Goal: Task Accomplishment & Management: Use online tool/utility

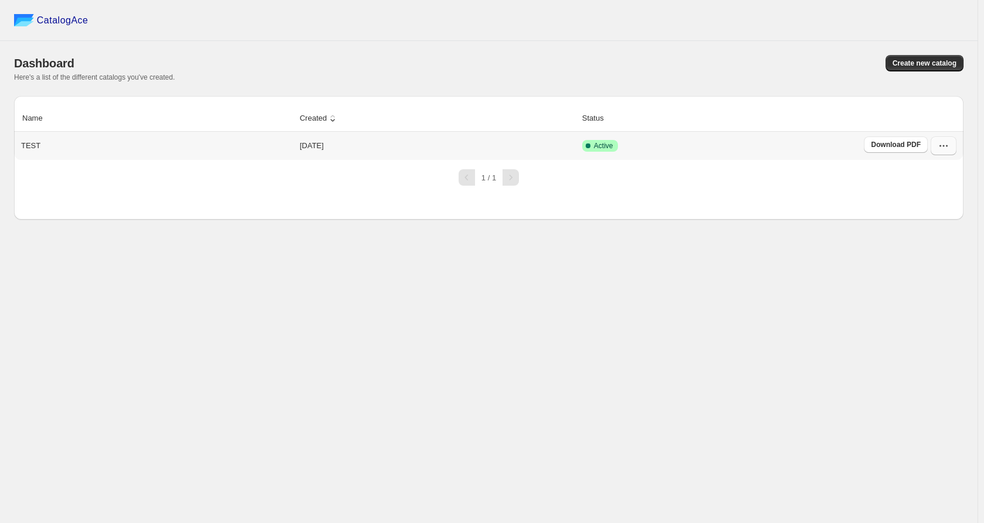
click at [943, 149] on icon "button" at bounding box center [944, 146] width 12 height 12
click at [922, 236] on span "Edit" at bounding box center [937, 232] width 60 height 12
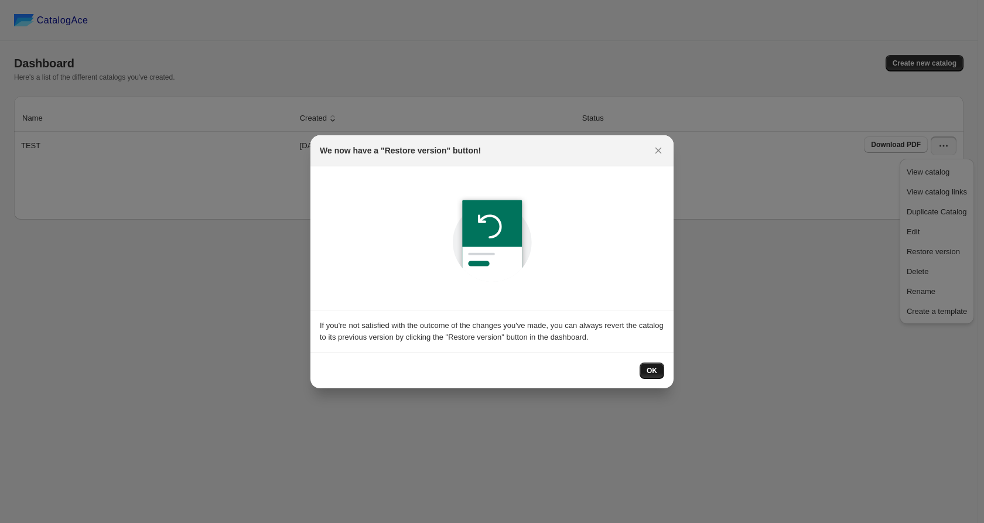
click at [646, 369] on button "OK" at bounding box center [652, 371] width 25 height 16
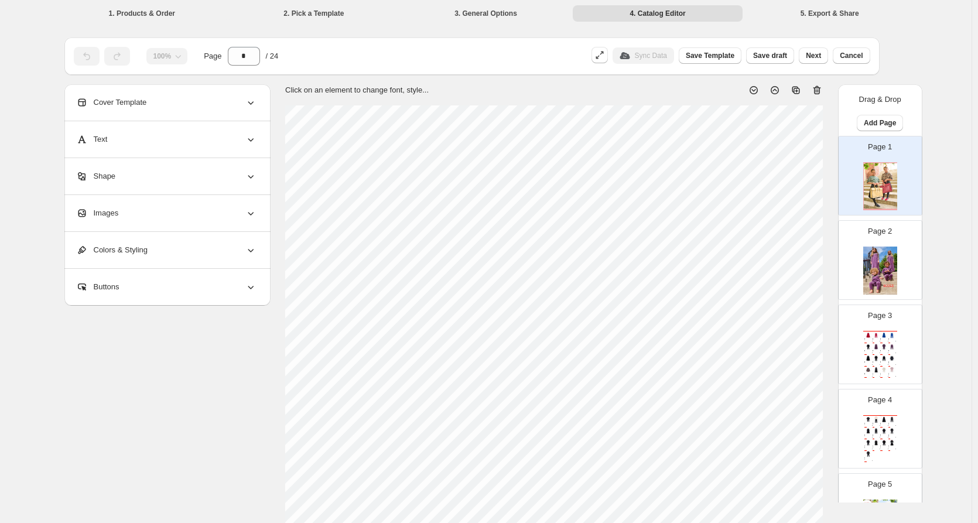
click at [891, 247] on img at bounding box center [881, 271] width 34 height 48
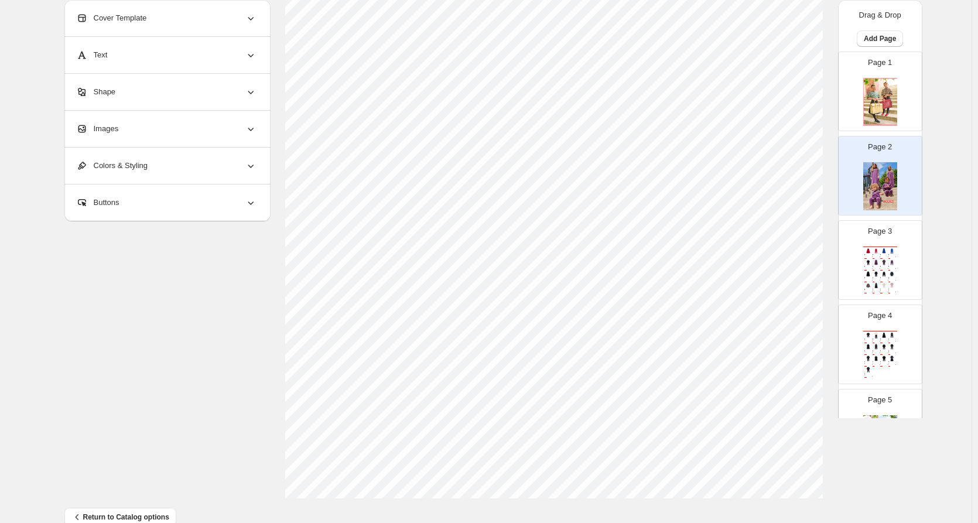
scroll to position [326, 0]
click at [880, 247] on div "Catalog" at bounding box center [881, 247] width 34 height 1
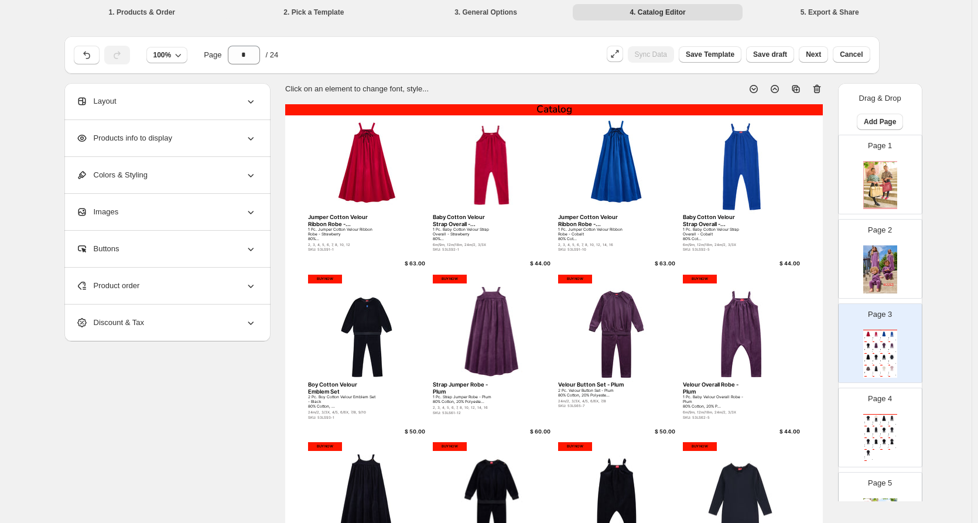
scroll to position [0, 0]
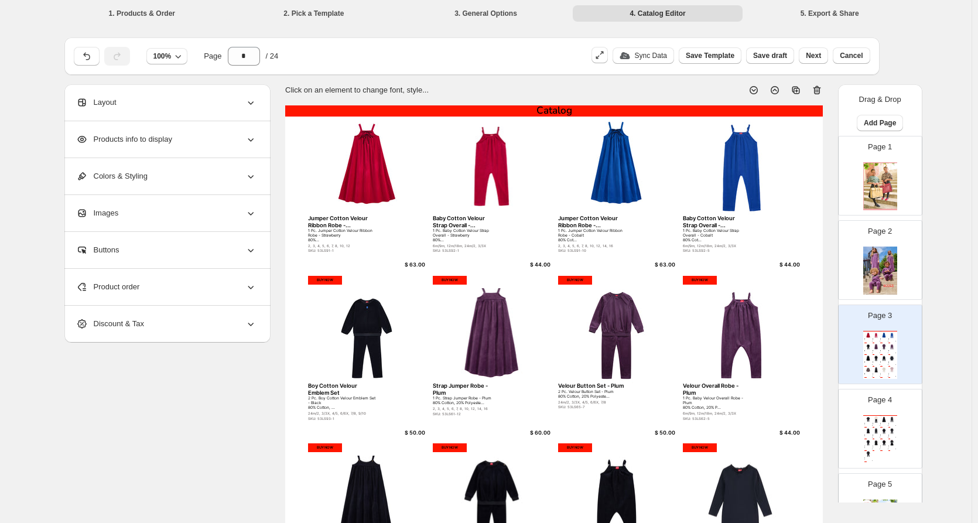
click at [238, 295] on div "Product order" at bounding box center [166, 287] width 180 height 36
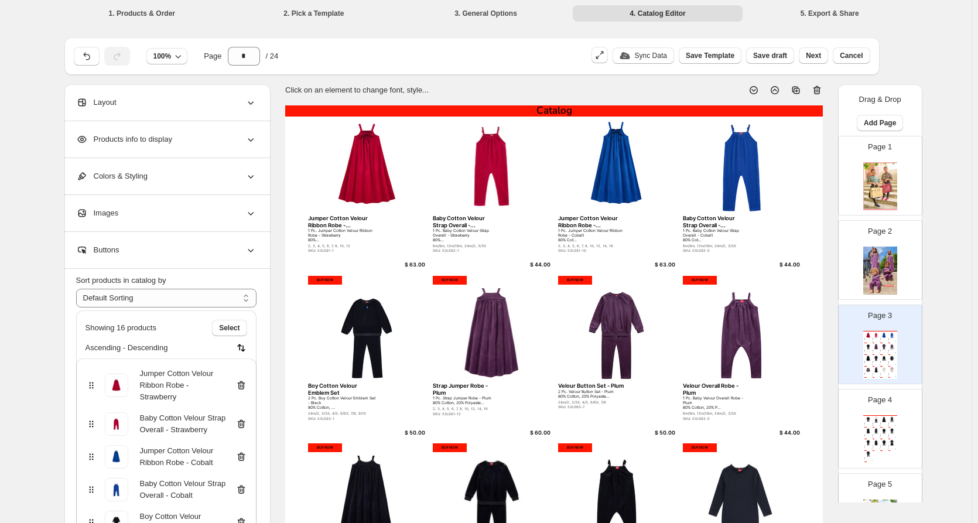
scroll to position [117, 0]
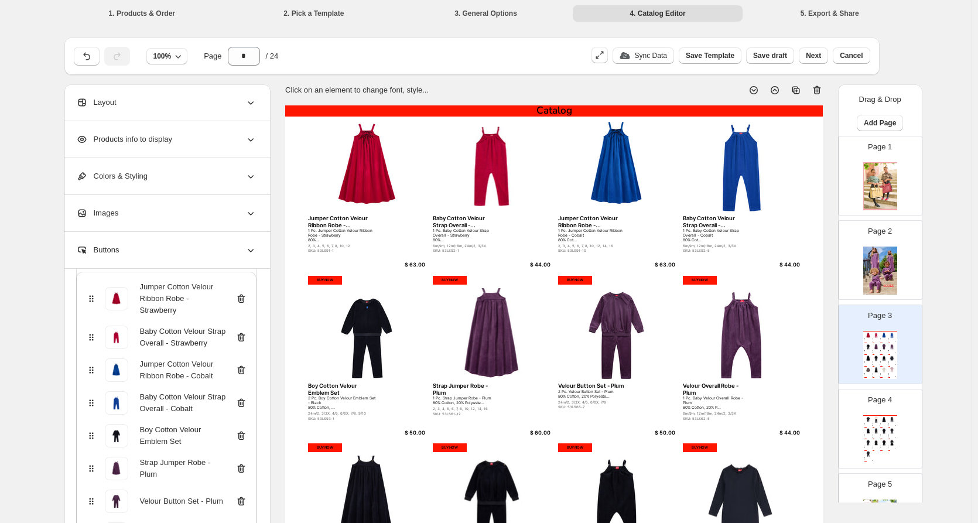
click at [243, 301] on icon at bounding box center [241, 300] width 1 height 4
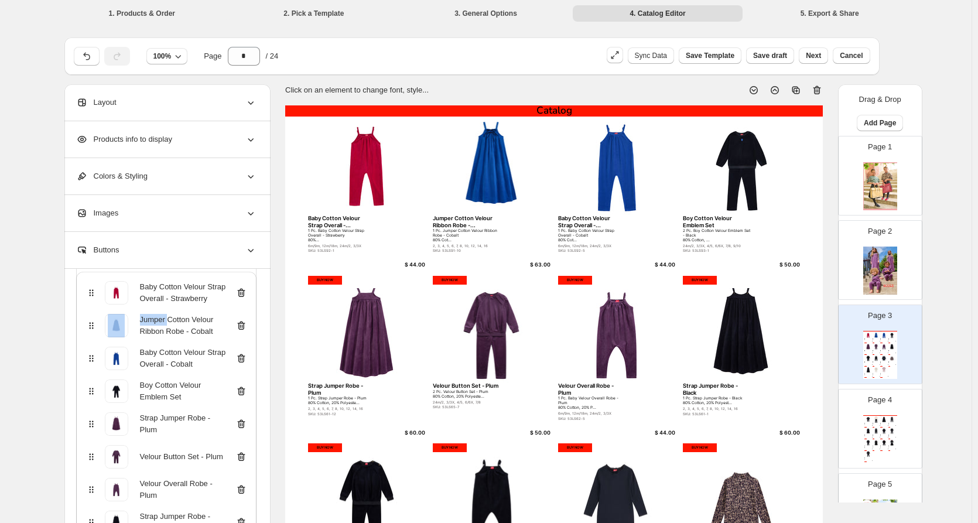
click at [243, 295] on icon at bounding box center [241, 294] width 1 height 4
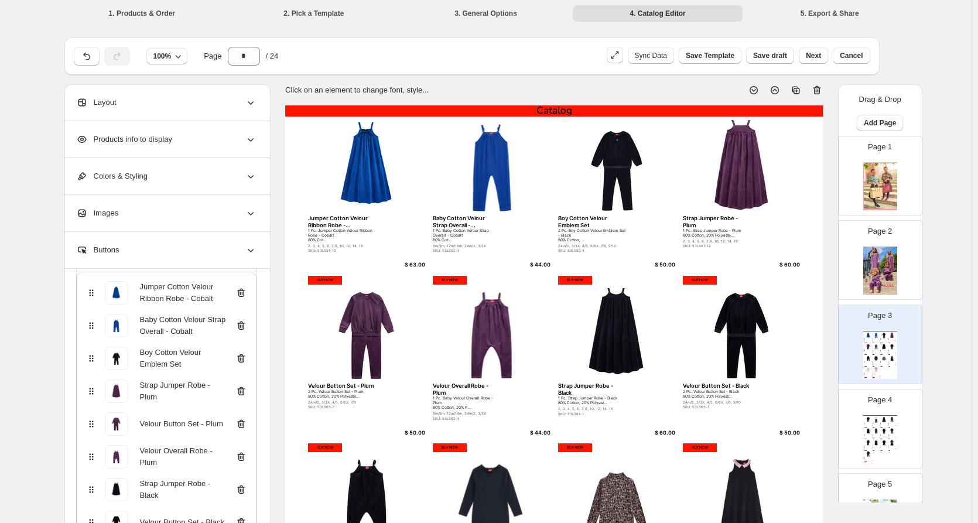
click at [245, 301] on div "Jumper Cotton Velour Ribbon Robe - Cobalt" at bounding box center [167, 292] width 162 height 23
click at [244, 293] on icon at bounding box center [242, 293] width 12 height 12
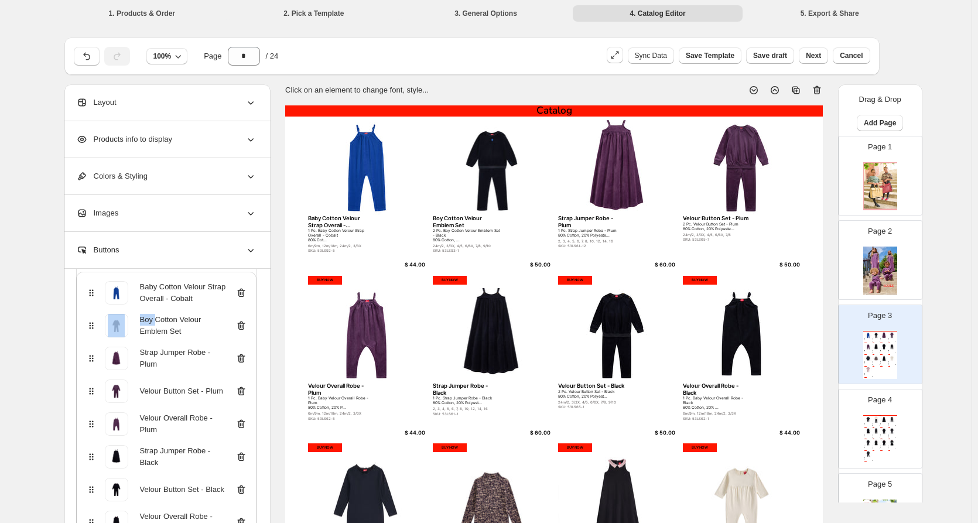
click at [244, 293] on icon at bounding box center [242, 293] width 12 height 12
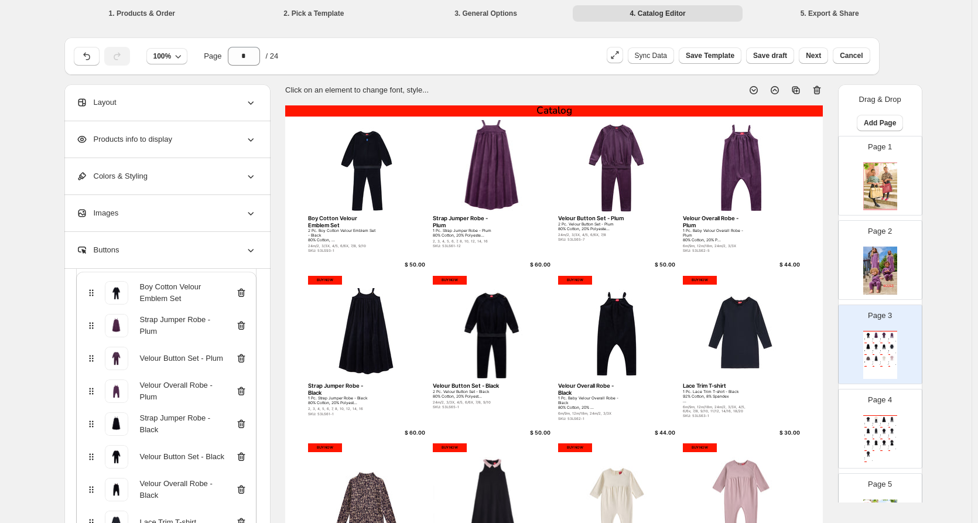
click at [244, 293] on icon at bounding box center [242, 293] width 12 height 12
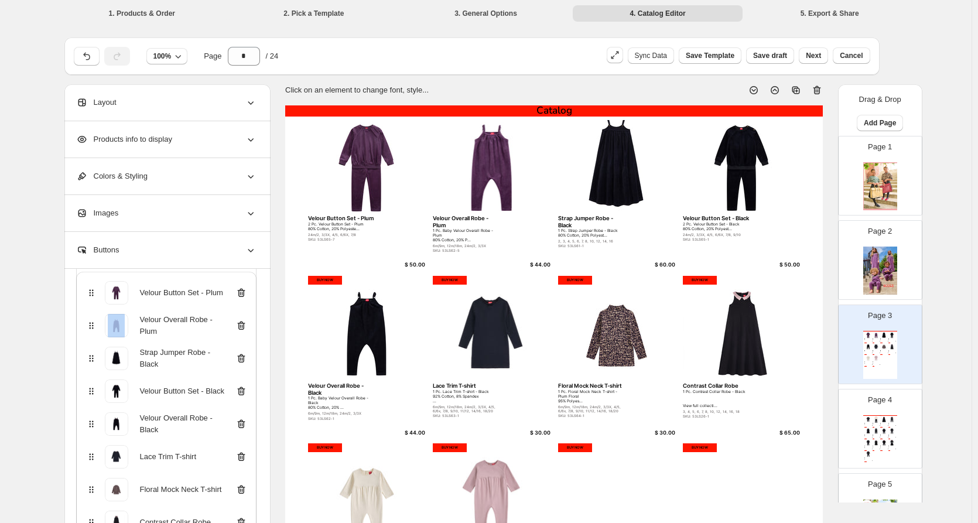
click at [244, 293] on icon at bounding box center [242, 293] width 12 height 12
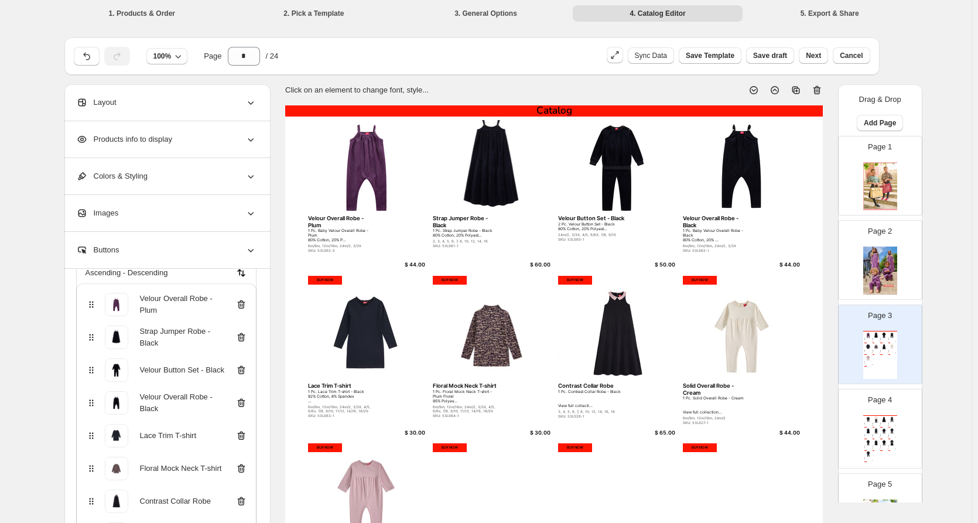
click at [244, 293] on div "Velour Overall Robe - Plum" at bounding box center [167, 304] width 162 height 23
click at [244, 309] on icon at bounding box center [242, 305] width 12 height 12
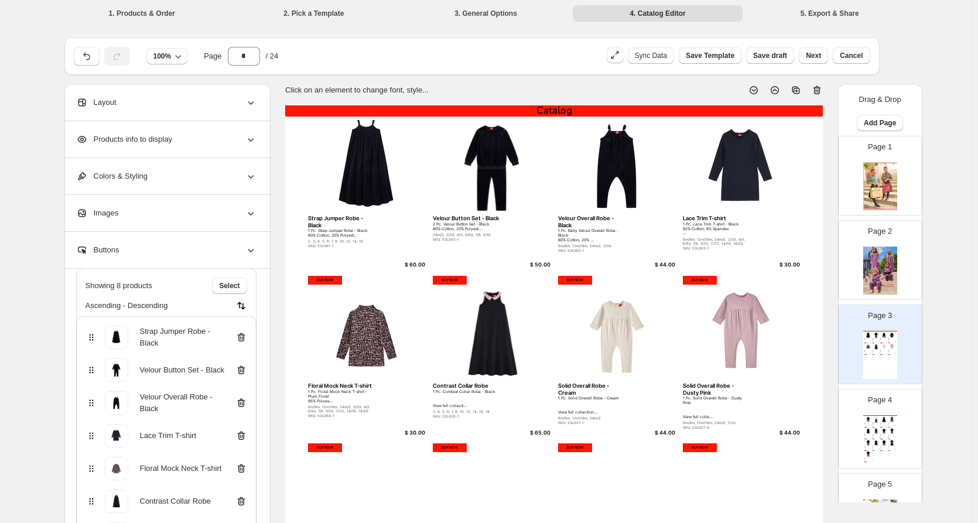
click at [244, 309] on img at bounding box center [242, 306] width 12 height 12
click at [246, 337] on icon at bounding box center [242, 338] width 12 height 12
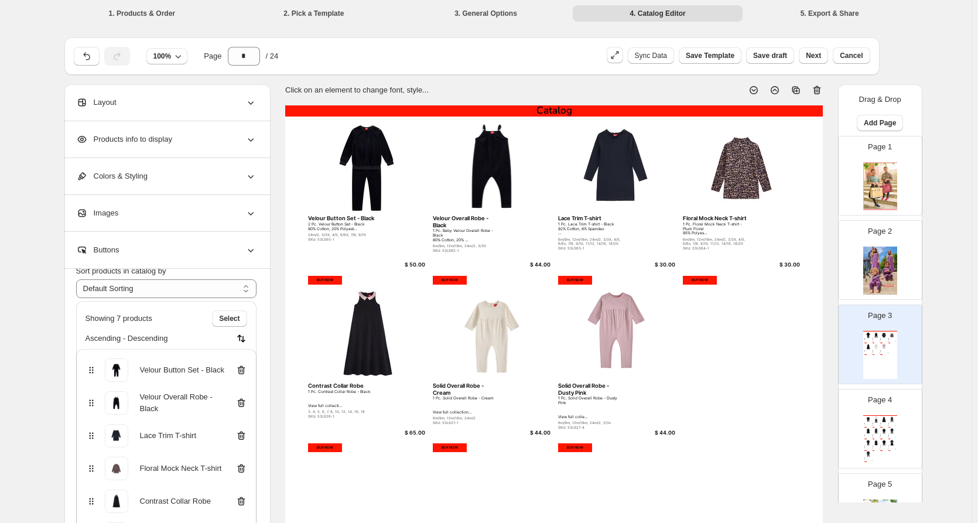
click at [246, 369] on icon at bounding box center [242, 370] width 12 height 12
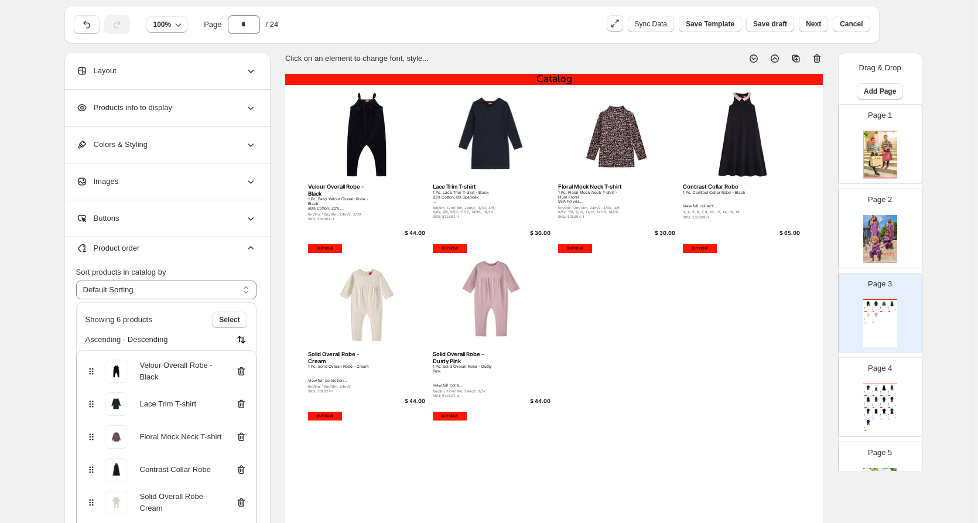
scroll to position [59, 0]
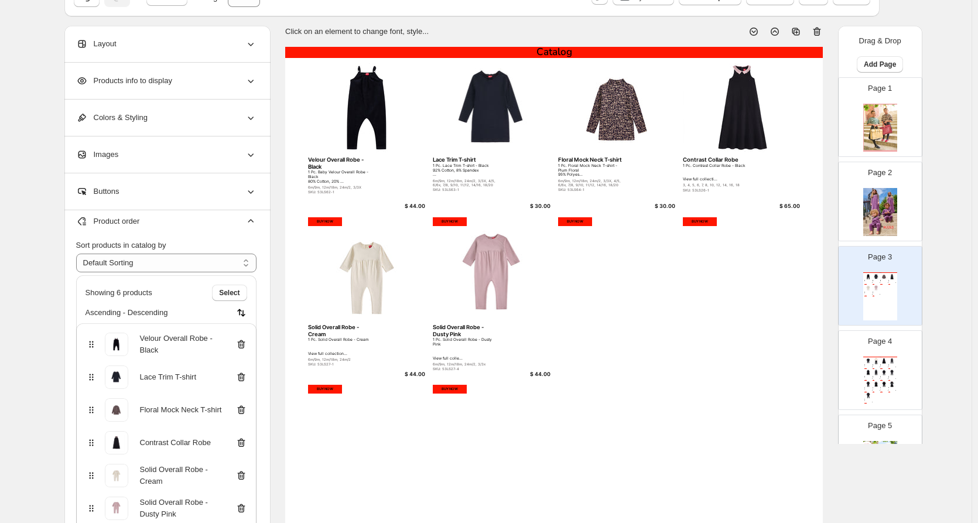
click at [244, 347] on icon at bounding box center [242, 345] width 12 height 12
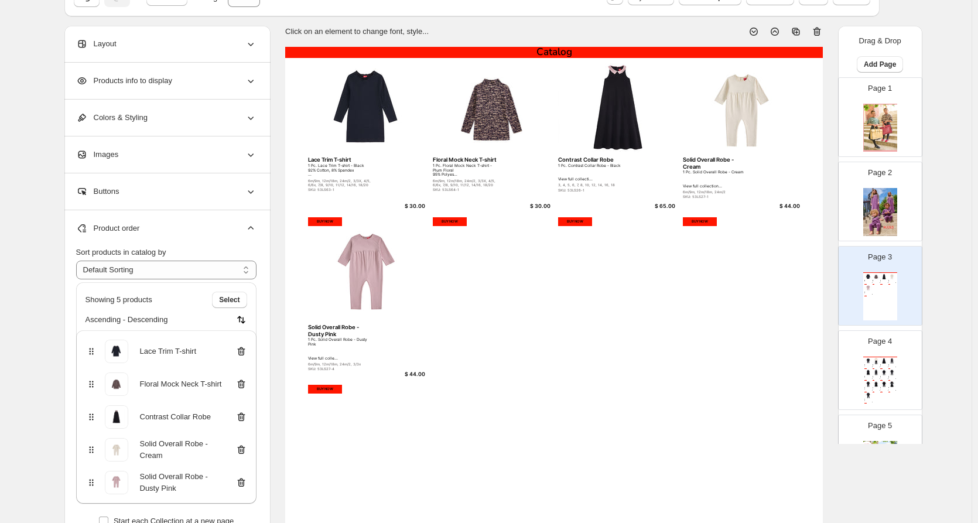
scroll to position [0, 0]
click at [246, 350] on icon at bounding box center [242, 352] width 12 height 12
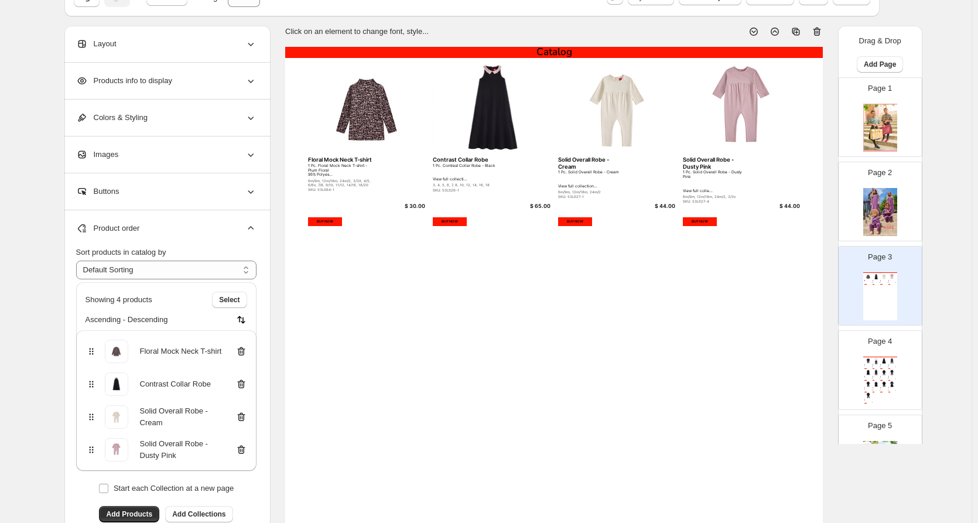
click at [243, 356] on icon at bounding box center [242, 352] width 12 height 12
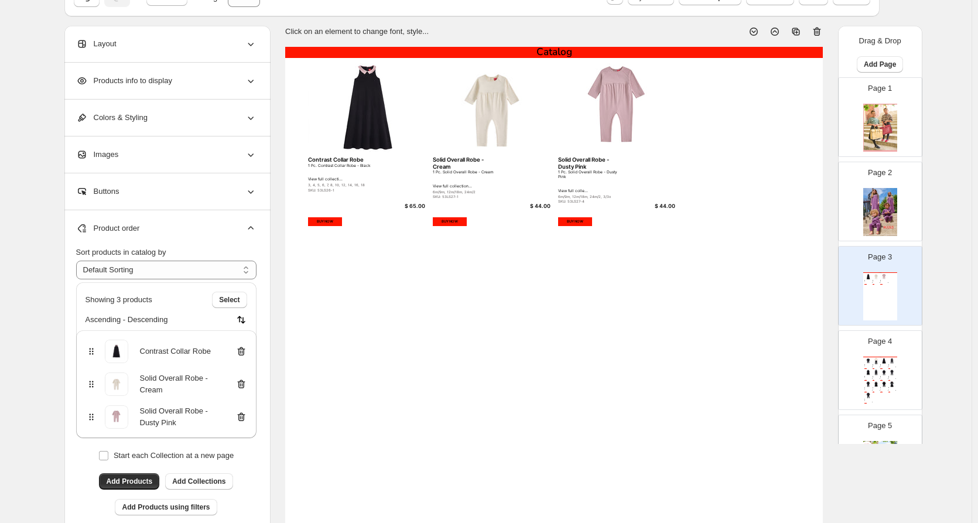
click at [244, 352] on icon at bounding box center [242, 352] width 12 height 12
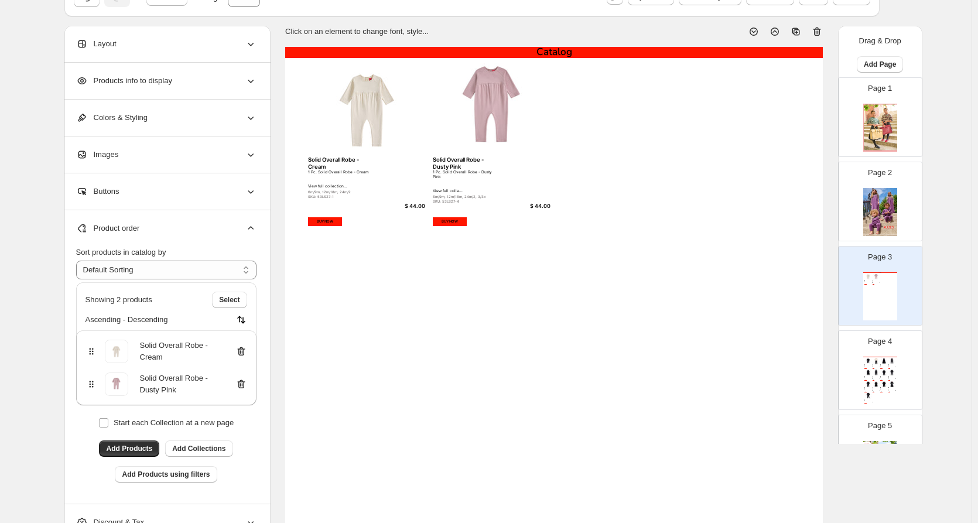
click at [244, 357] on div "Solid Overall Robe - Cream" at bounding box center [167, 351] width 162 height 23
click at [241, 352] on icon at bounding box center [240, 352] width 1 height 4
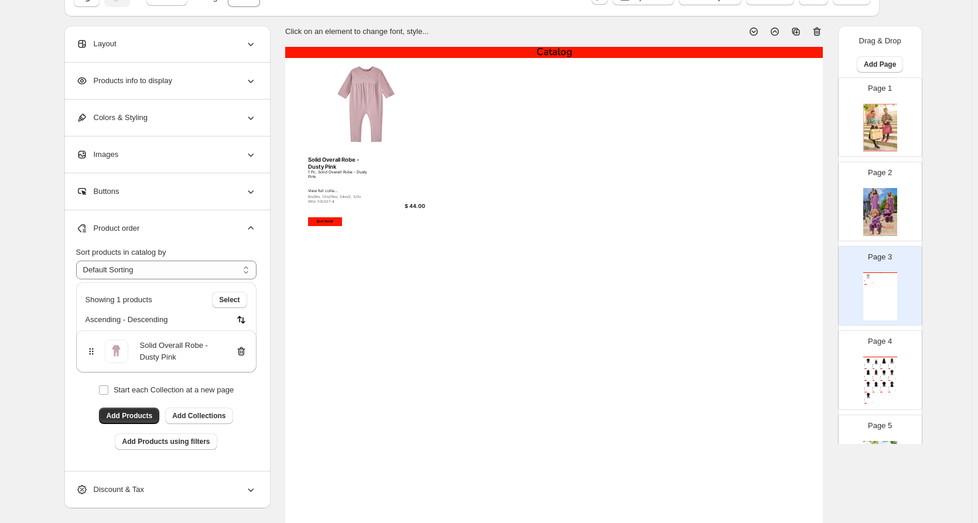
click at [241, 352] on icon at bounding box center [241, 351] width 8 height 9
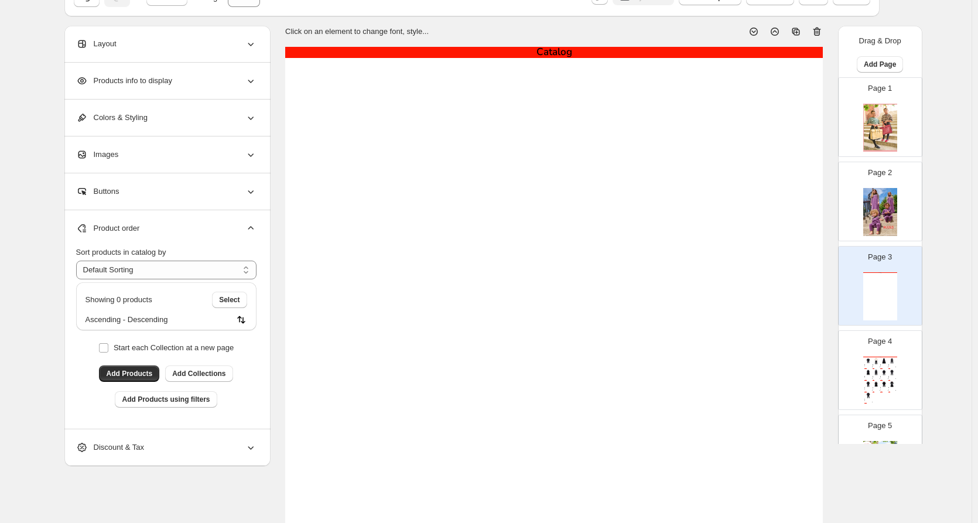
click at [900, 370] on div "Page 4 Catalog Solid Overall Robe - Black 1 Pc. Solid Overall Robe - Black View…" at bounding box center [876, 365] width 74 height 79
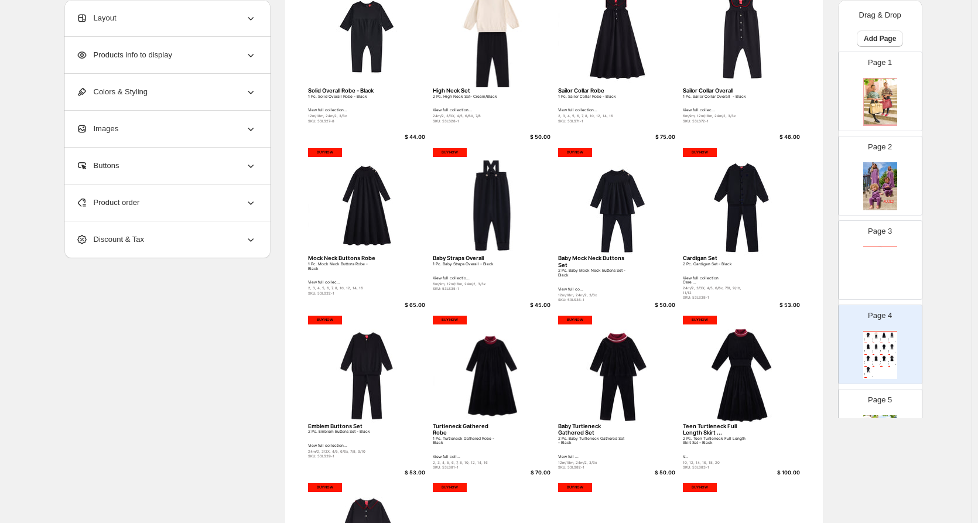
scroll to position [326, 0]
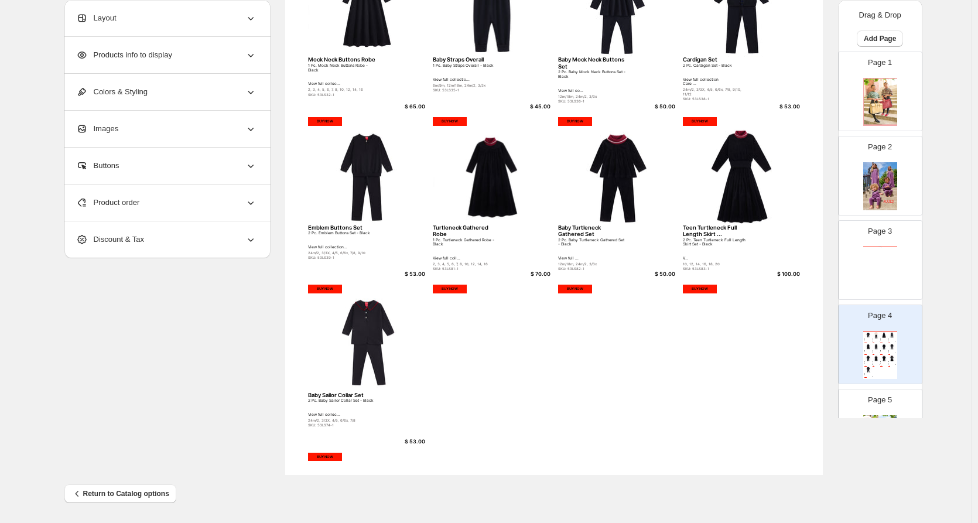
click at [249, 241] on icon at bounding box center [251, 240] width 12 height 12
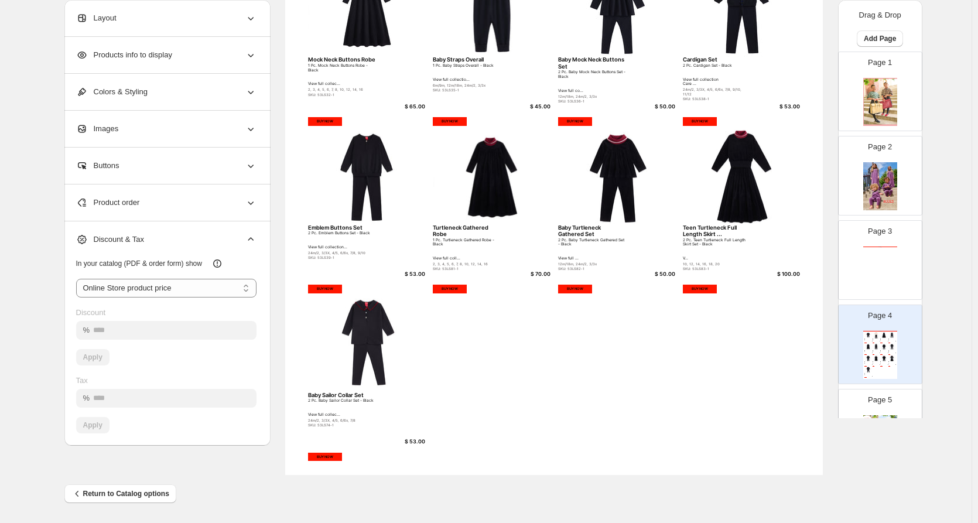
click at [247, 213] on div "Product order" at bounding box center [166, 203] width 180 height 36
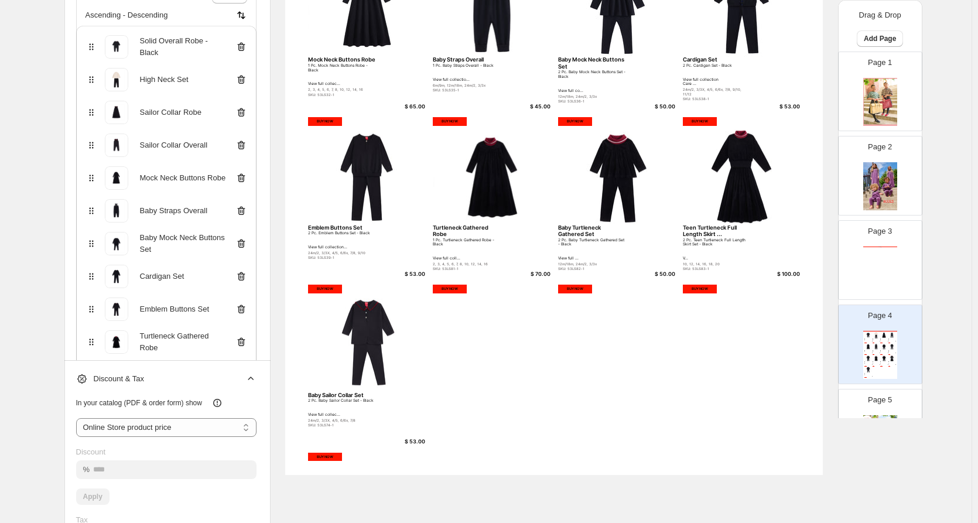
scroll to position [234, 0]
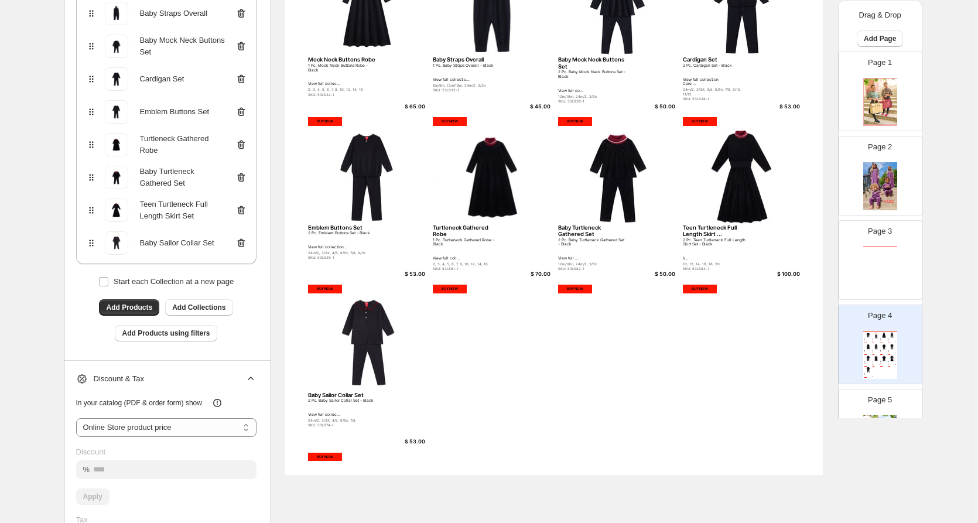
click at [245, 240] on icon at bounding box center [241, 243] width 8 height 9
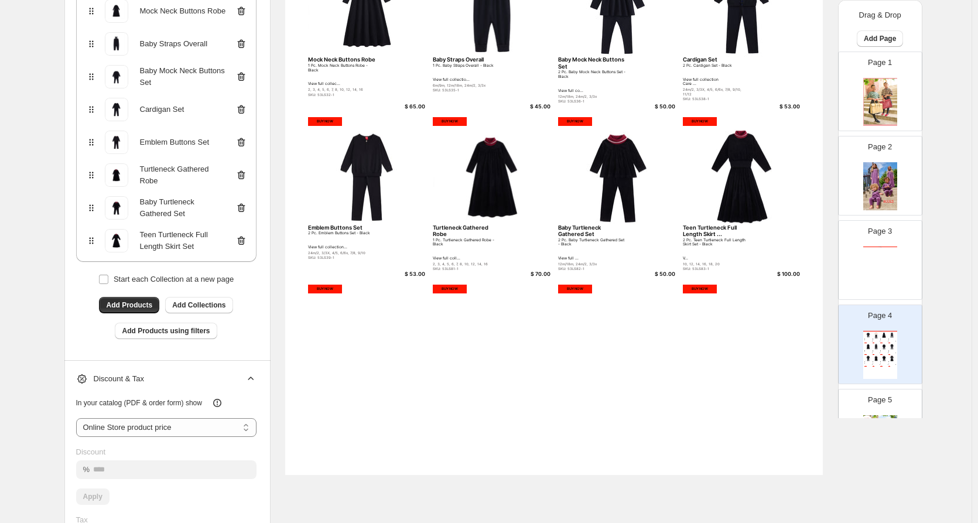
click at [245, 213] on icon at bounding box center [242, 208] width 12 height 12
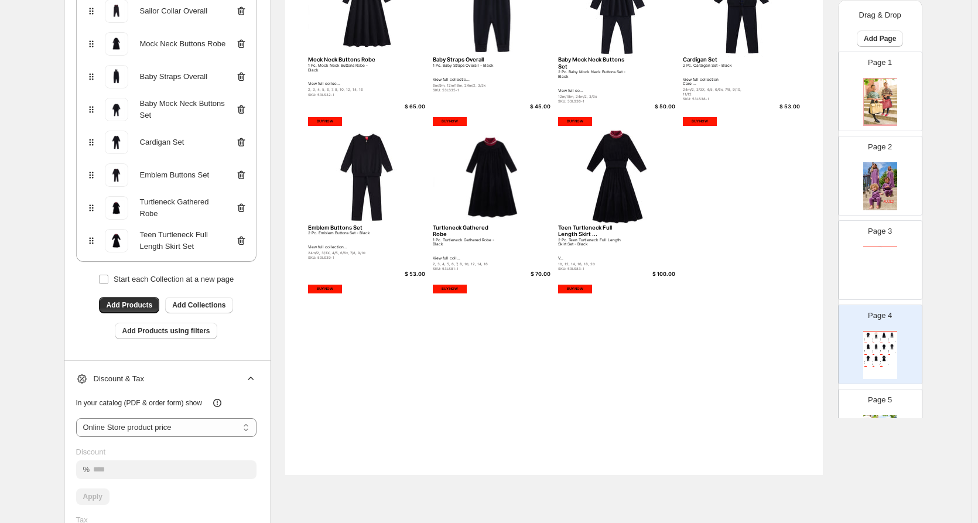
click at [243, 210] on icon at bounding box center [241, 209] width 1 height 4
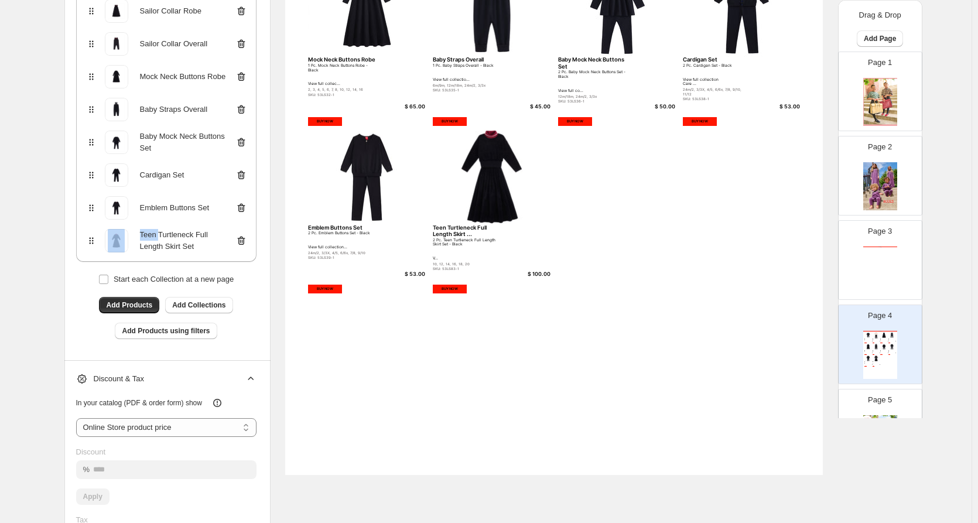
click at [243, 210] on icon at bounding box center [241, 209] width 1 height 4
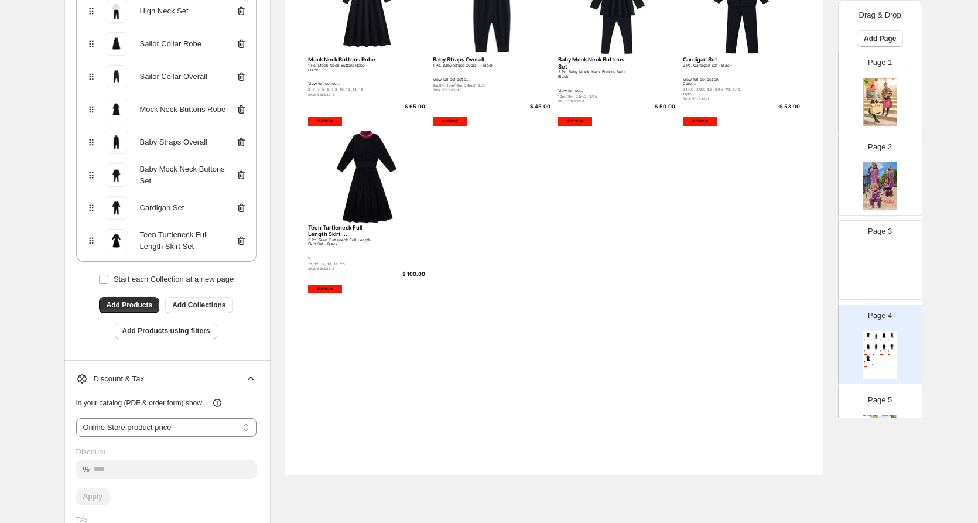
click at [243, 210] on icon at bounding box center [241, 209] width 1 height 4
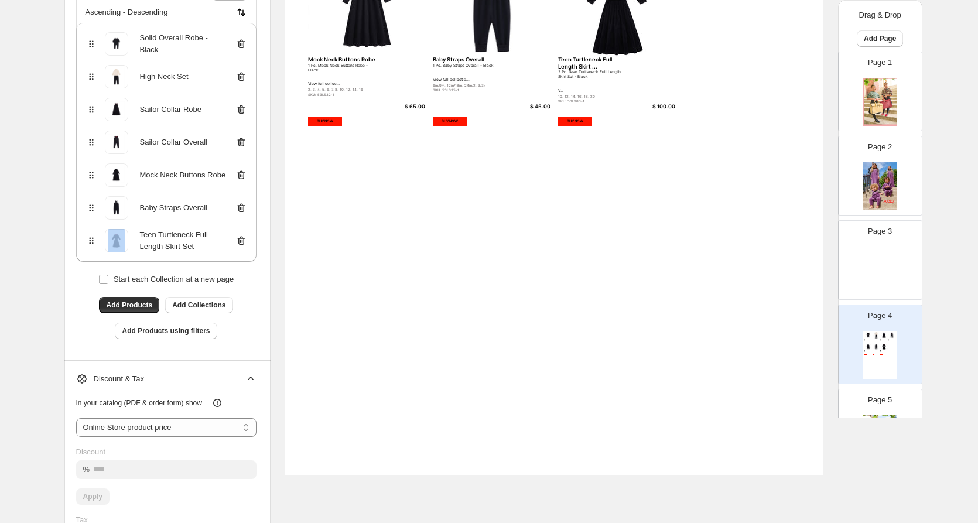
scroll to position [0, 0]
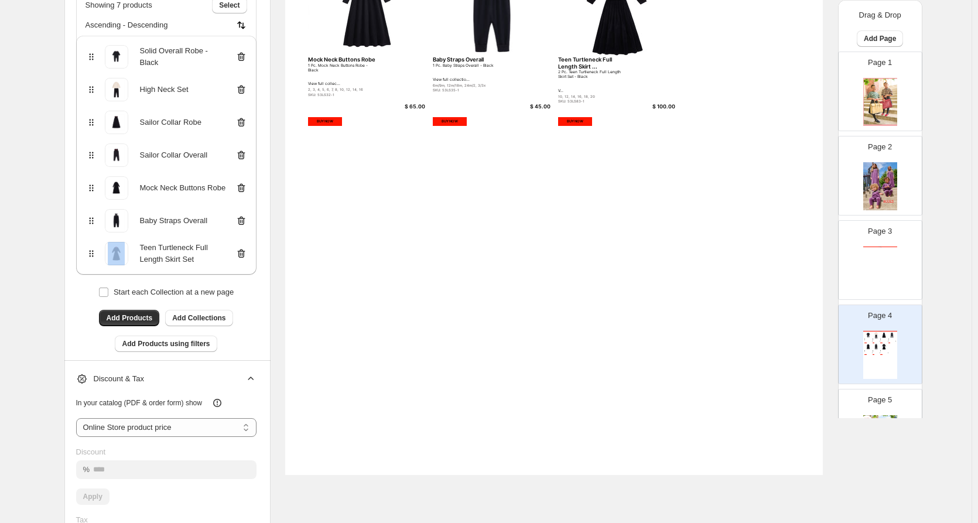
click at [243, 220] on icon at bounding box center [241, 222] width 1 height 4
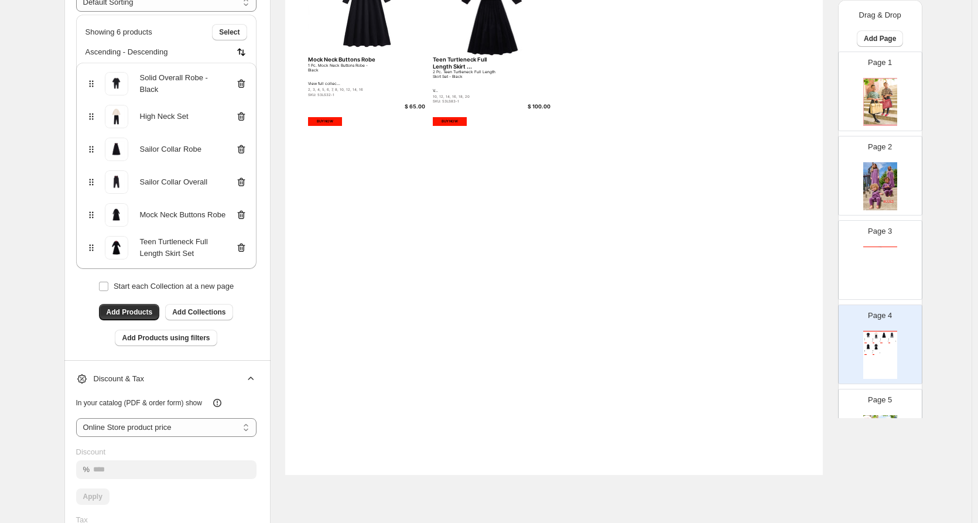
click at [245, 210] on icon at bounding box center [242, 215] width 12 height 12
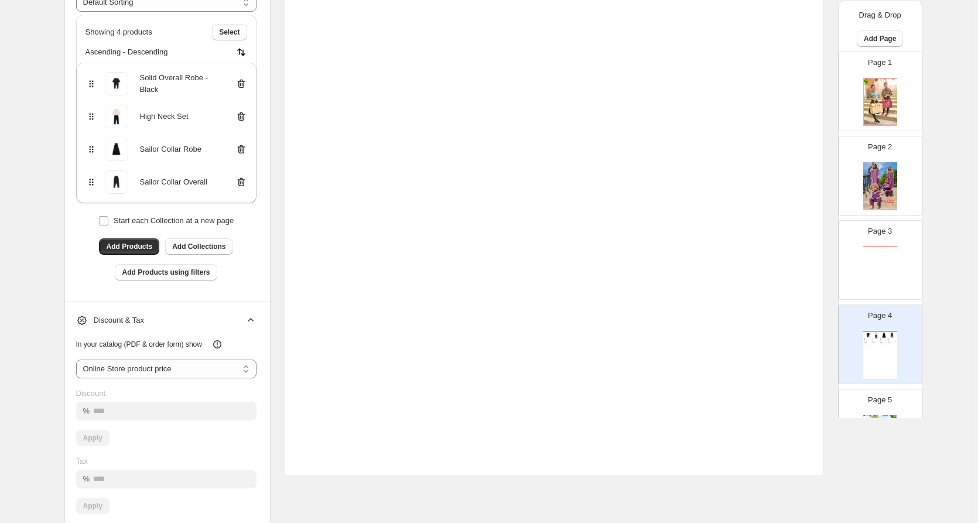
click at [244, 187] on icon at bounding box center [242, 182] width 12 height 12
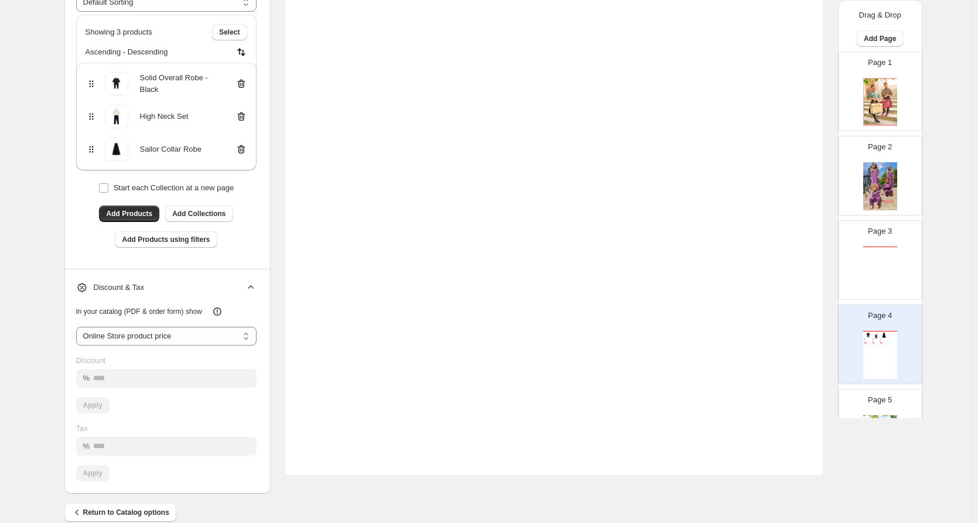
click at [244, 180] on div "Start each Collection at a new page" at bounding box center [166, 188] width 180 height 16
drag, startPoint x: 244, startPoint y: 162, endPoint x: 243, endPoint y: 147, distance: 15.2
click at [244, 155] on div "Sailor Collar Robe" at bounding box center [166, 151] width 180 height 37
click at [243, 146] on icon at bounding box center [241, 149] width 8 height 9
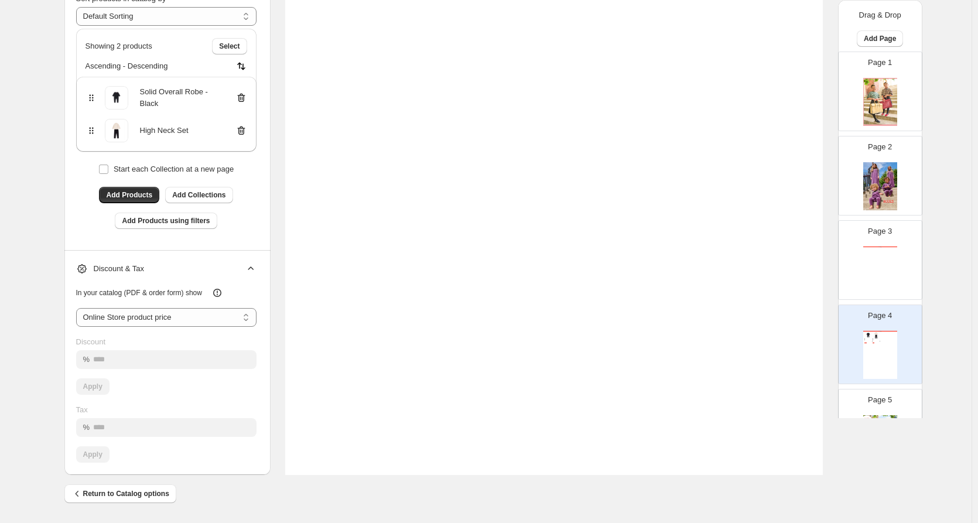
click at [244, 132] on icon at bounding box center [242, 131] width 12 height 12
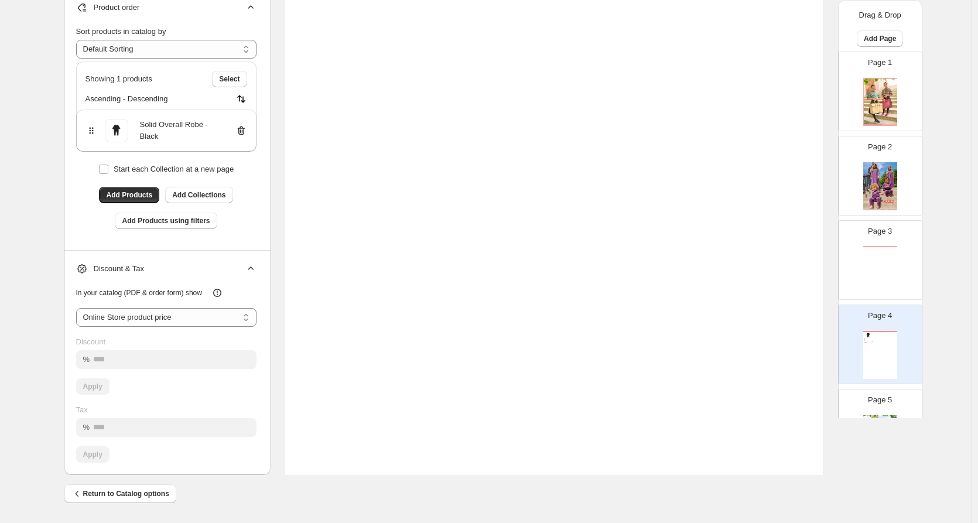
click at [244, 129] on icon at bounding box center [242, 131] width 12 height 12
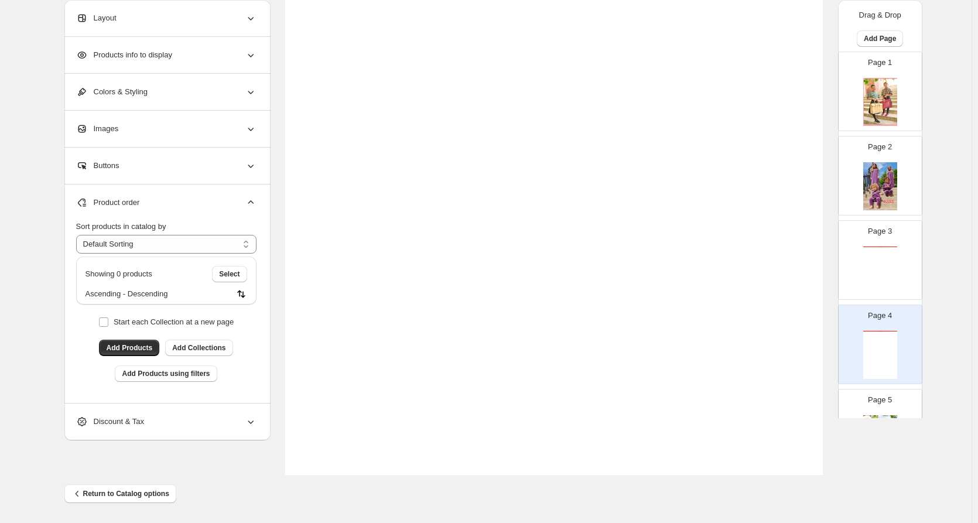
click at [890, 255] on div "Catalog" at bounding box center [881, 271] width 34 height 48
type input "*"
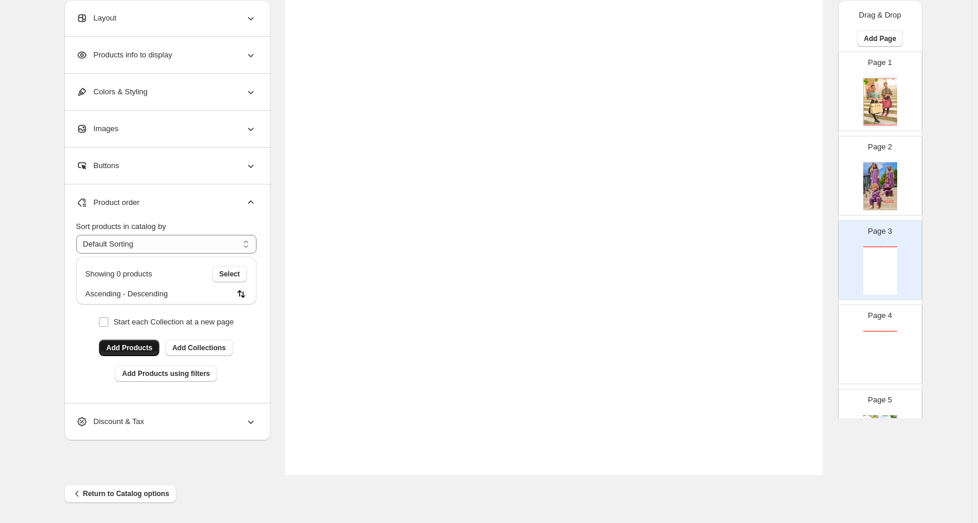
click at [127, 347] on span "Add Products" at bounding box center [129, 347] width 46 height 9
click at [204, 347] on span "Add Collections" at bounding box center [198, 347] width 53 height 9
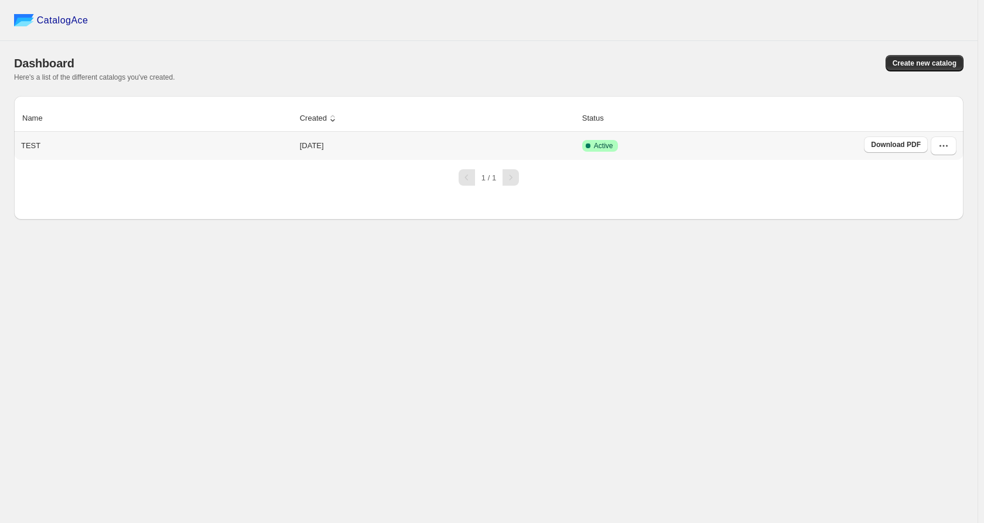
click at [597, 147] on span "Active" at bounding box center [603, 145] width 19 height 9
click at [947, 145] on icon "button" at bounding box center [944, 146] width 12 height 12
click at [926, 235] on span "Edit" at bounding box center [937, 232] width 60 height 12
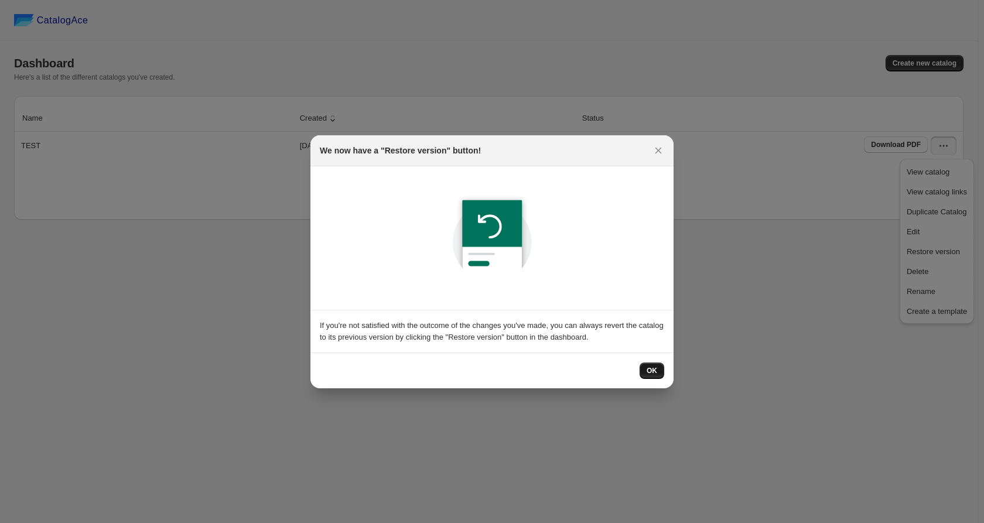
click at [660, 377] on button "OK" at bounding box center [652, 371] width 25 height 16
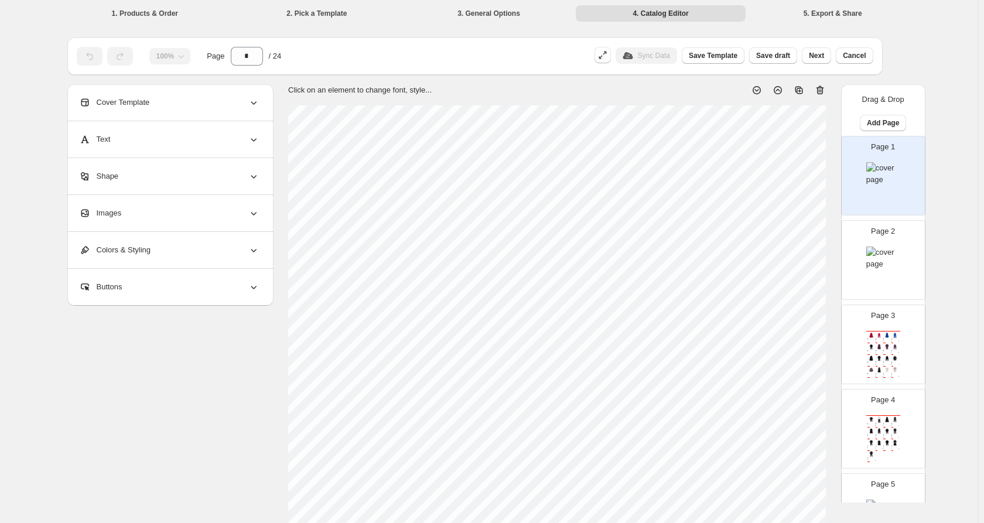
click at [877, 272] on div at bounding box center [884, 271] width 34 height 48
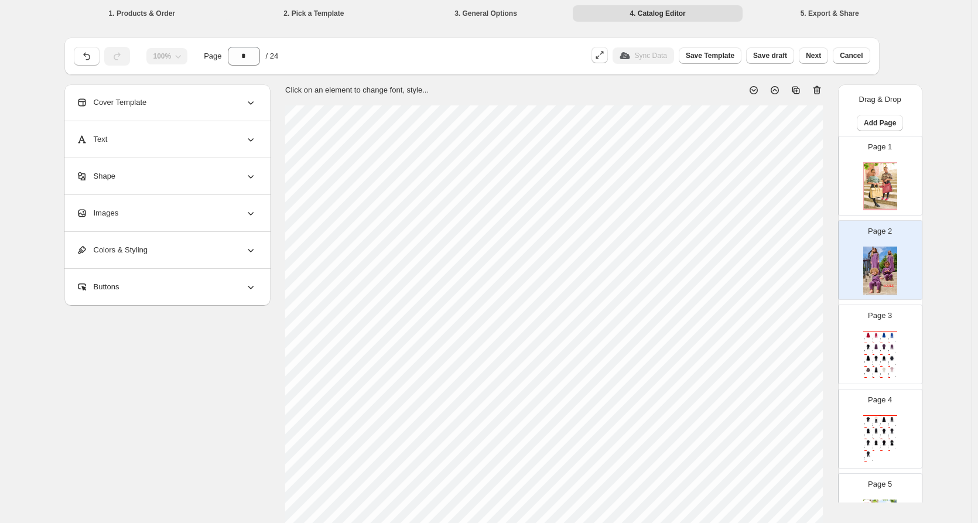
click at [895, 206] on img at bounding box center [881, 186] width 34 height 48
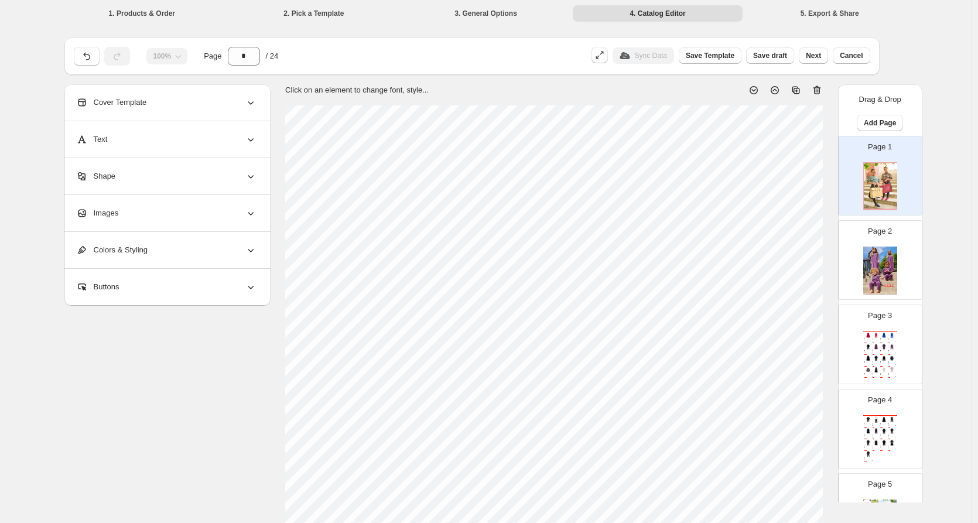
click at [887, 311] on p "Page 3" at bounding box center [880, 316] width 24 height 12
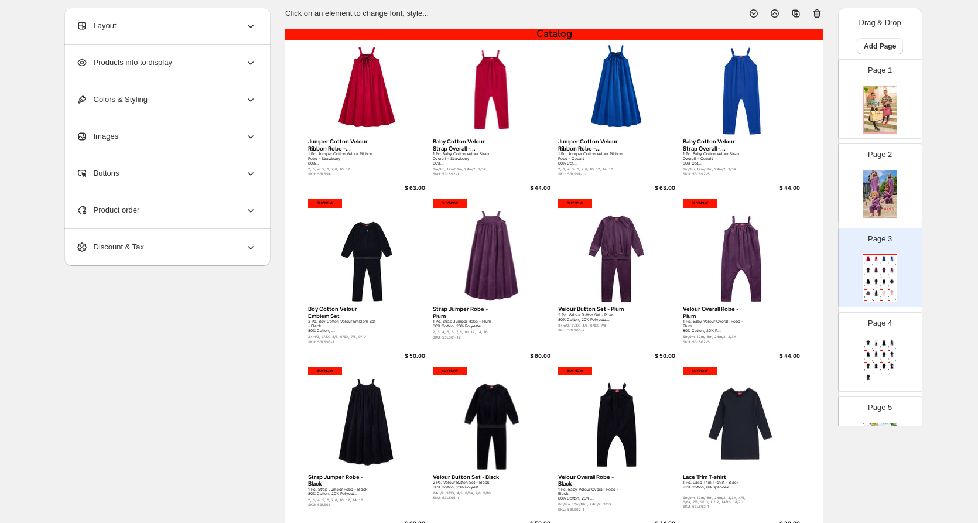
scroll to position [293, 0]
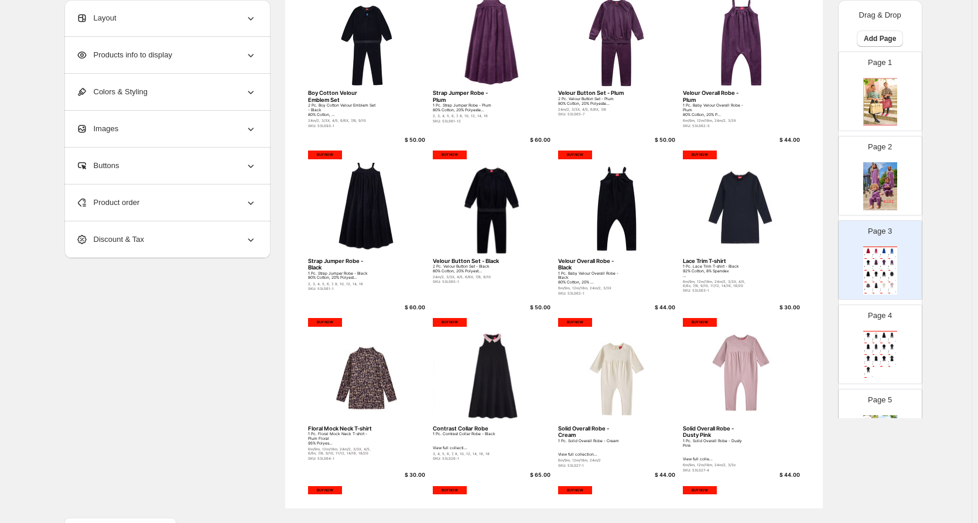
click at [885, 332] on img at bounding box center [885, 335] width 8 height 6
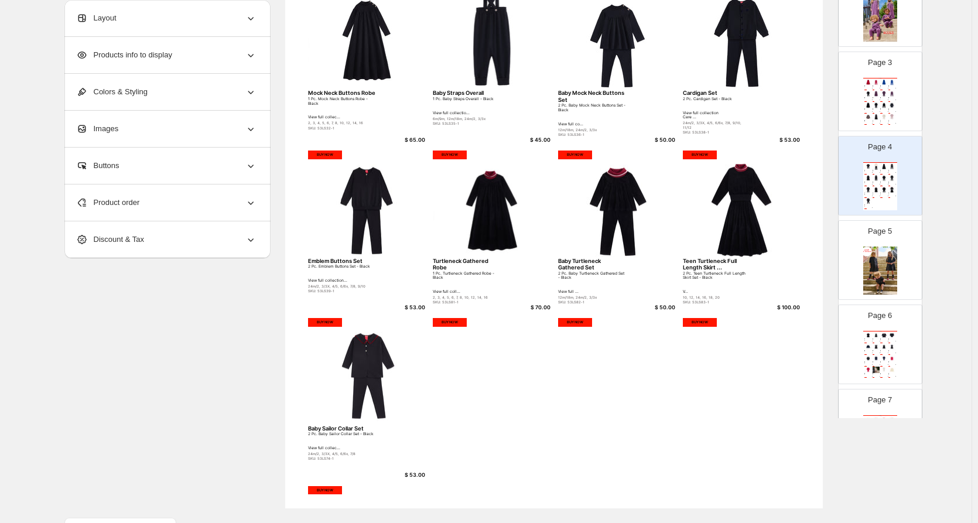
scroll to position [176, 0]
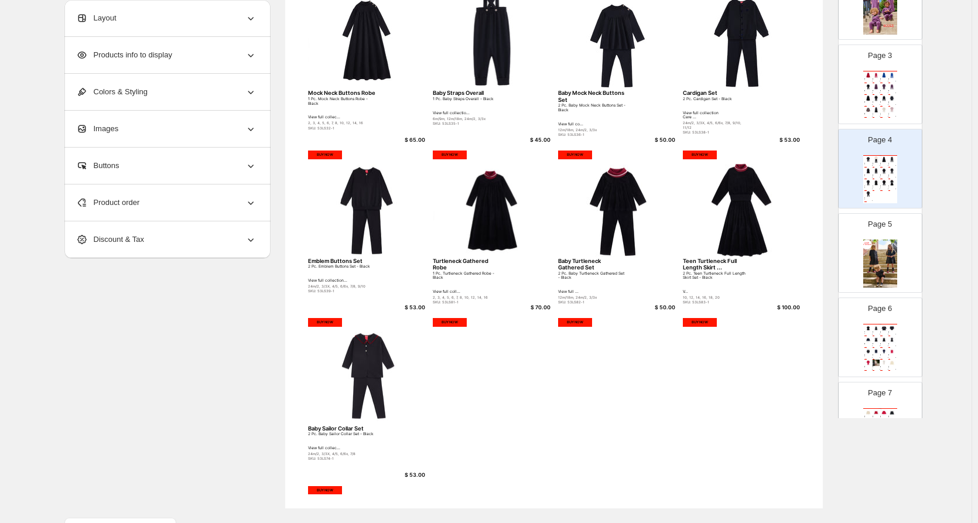
click at [887, 262] on img at bounding box center [881, 264] width 34 height 48
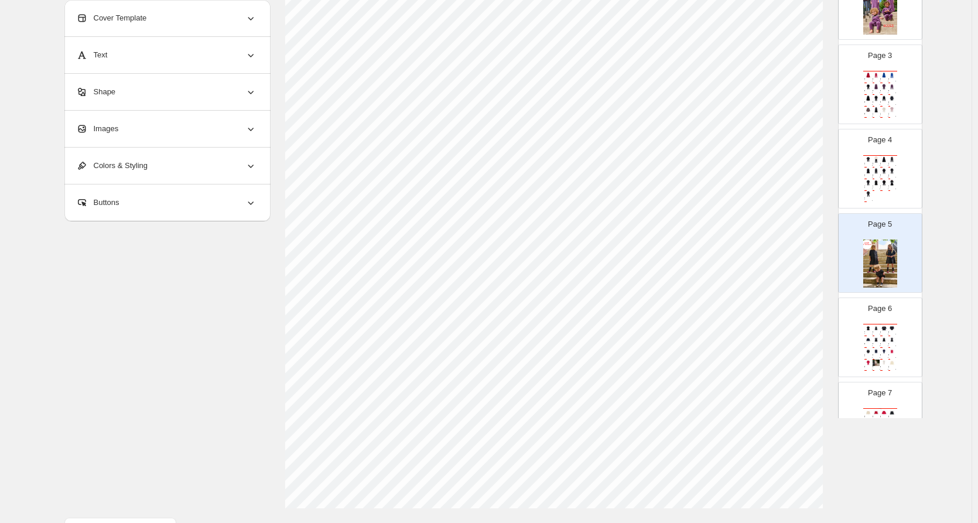
click at [887, 326] on img at bounding box center [885, 328] width 8 height 6
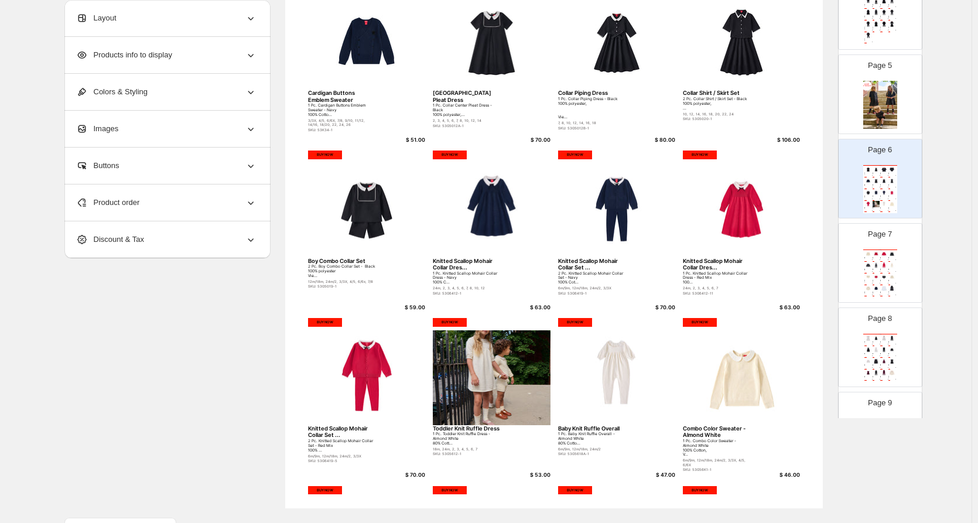
scroll to position [352, 0]
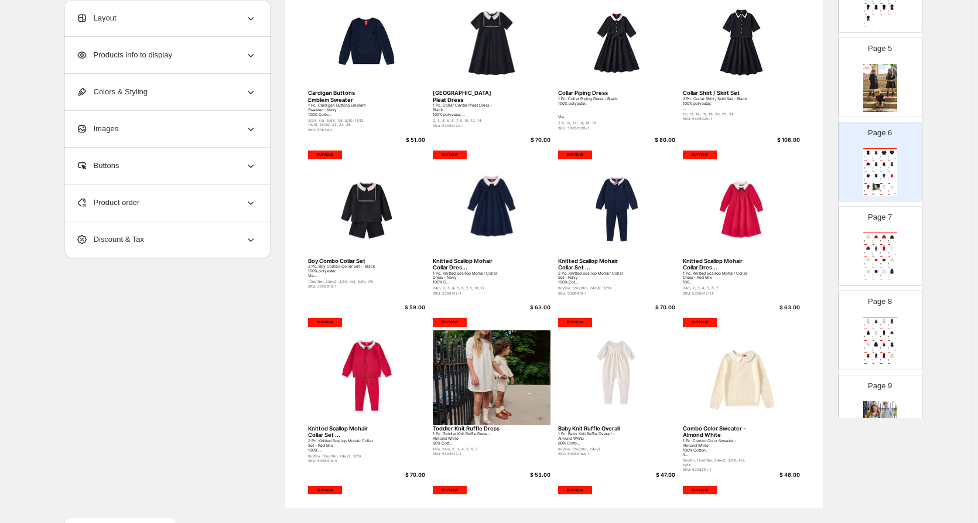
click at [889, 237] on img at bounding box center [893, 237] width 8 height 6
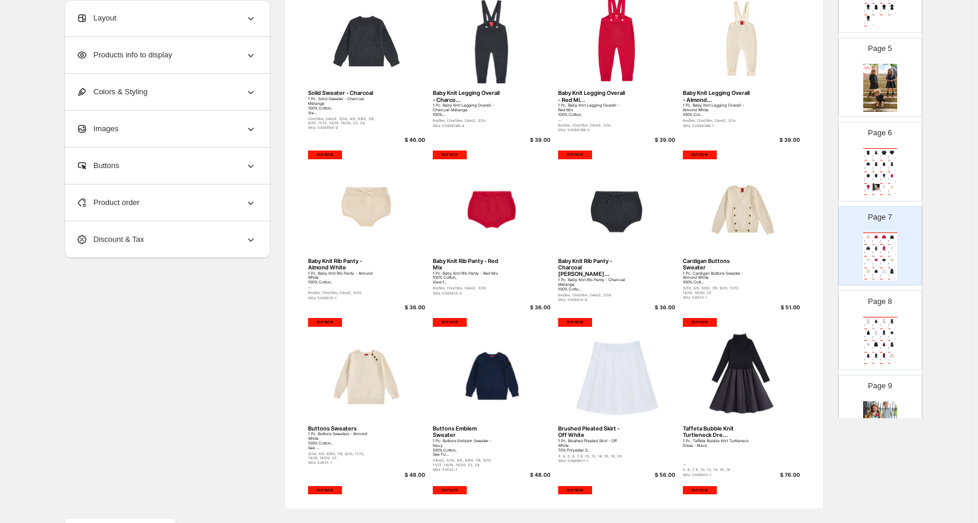
click at [898, 329] on div "Page 8 Catalog Scuba Dress 1 Pc. Scuba Dress - Off White 68% Rayon, 26% Nylon, …" at bounding box center [876, 326] width 74 height 79
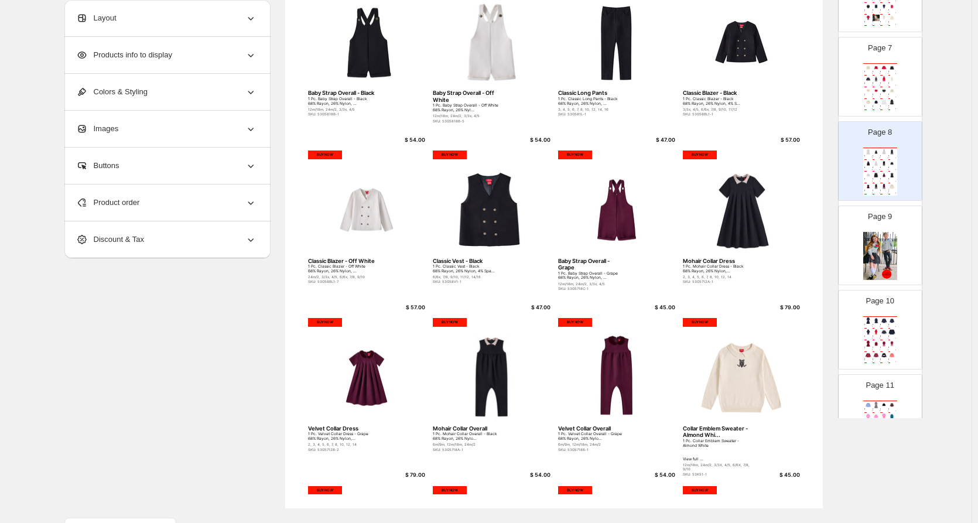
scroll to position [527, 0]
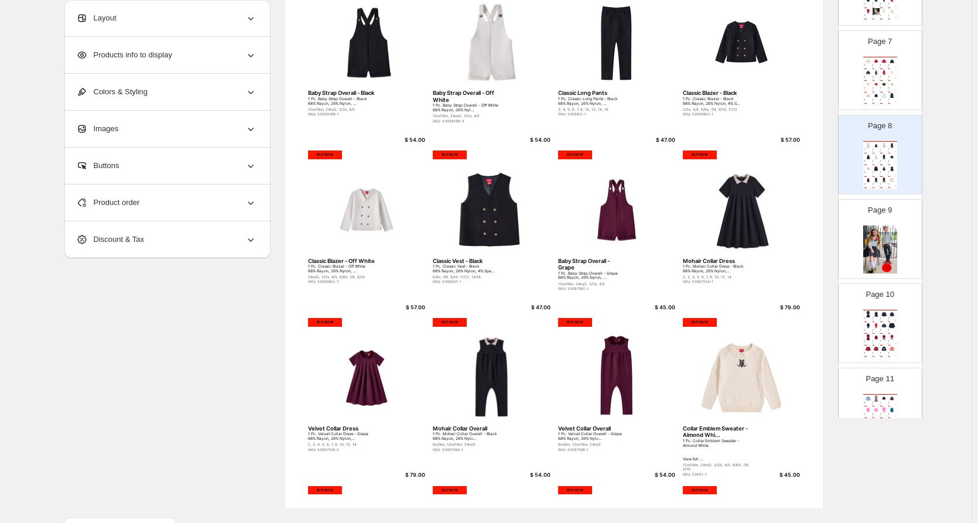
click at [901, 314] on div "Page 10 Catalog Mock Neck Set 2 Pc. Mock Neck Set - Navy 100% Cotton, View full…" at bounding box center [876, 318] width 74 height 79
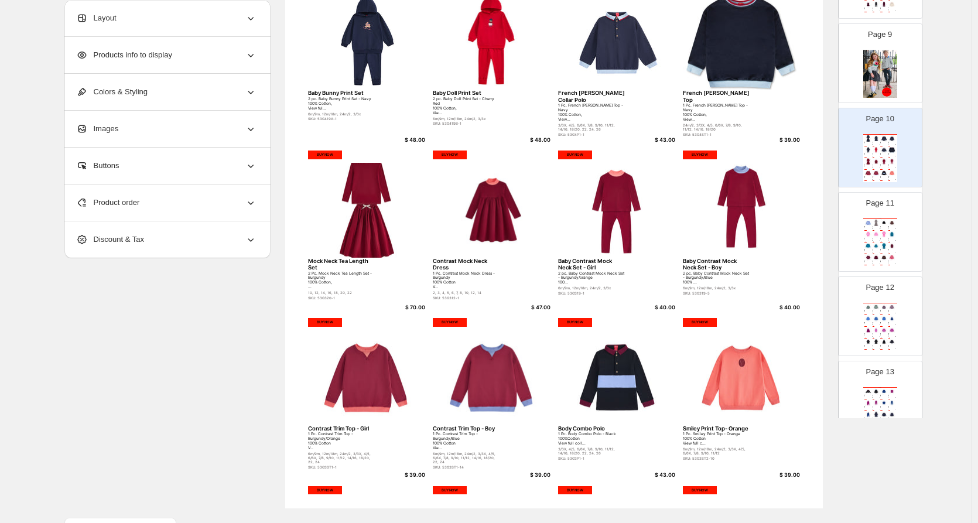
click at [894, 317] on img at bounding box center [893, 319] width 8 height 6
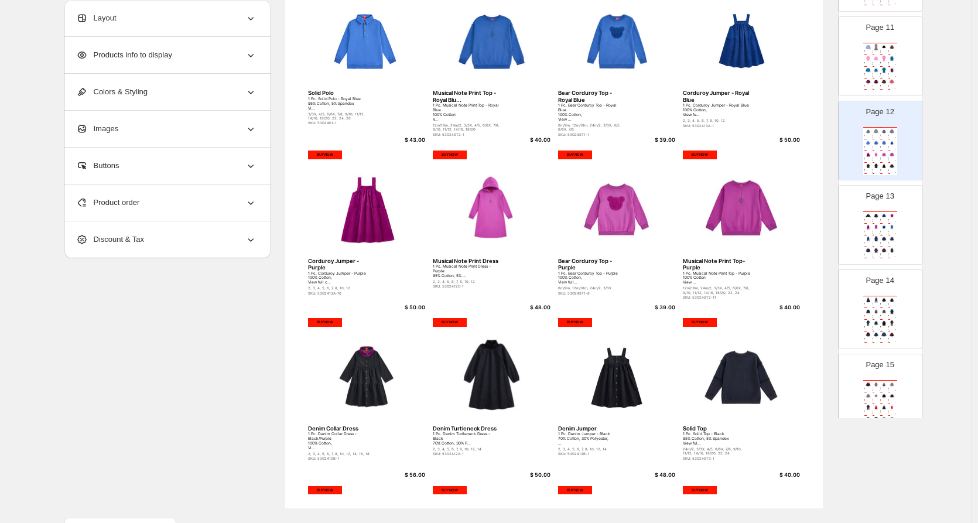
click at [886, 287] on div "Page 14 Catalog Plaid Top Jumper 1 Pc. Plaid Top Jumper - Red/Blue Plaid 100% C…" at bounding box center [876, 304] width 74 height 79
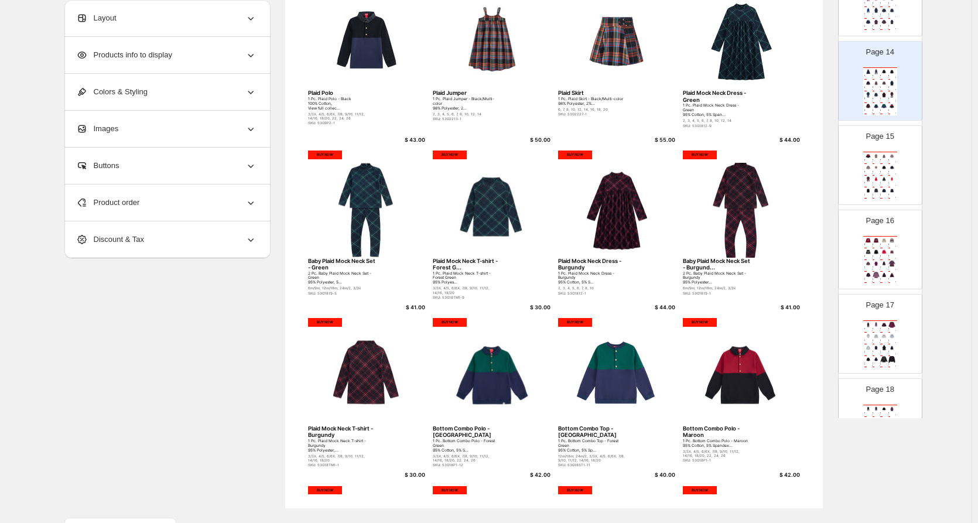
scroll to position [1113, 0]
click at [895, 321] on div "Catalog Velour Pocket Overall 1 Pc. Velour Pocket Overall - Plum 100% Cotton, V…" at bounding box center [881, 339] width 34 height 48
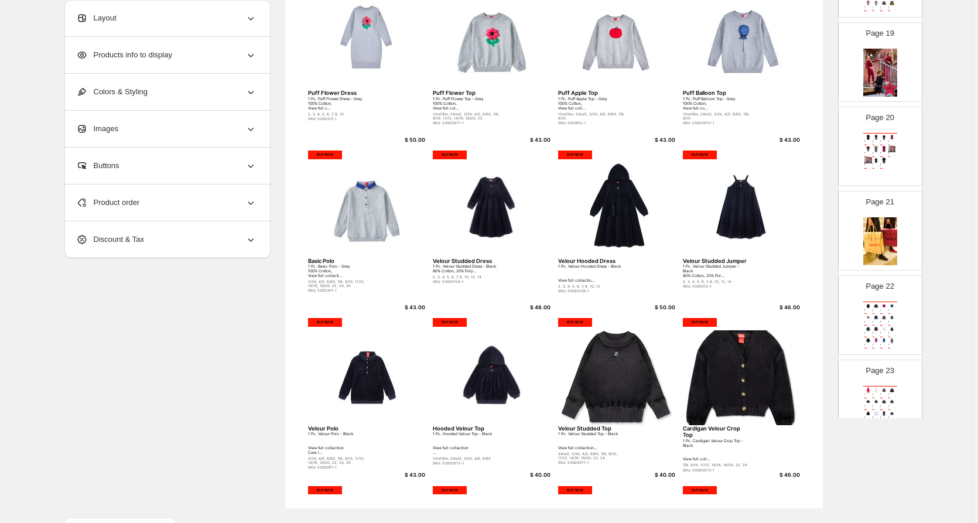
scroll to position [1582, 0]
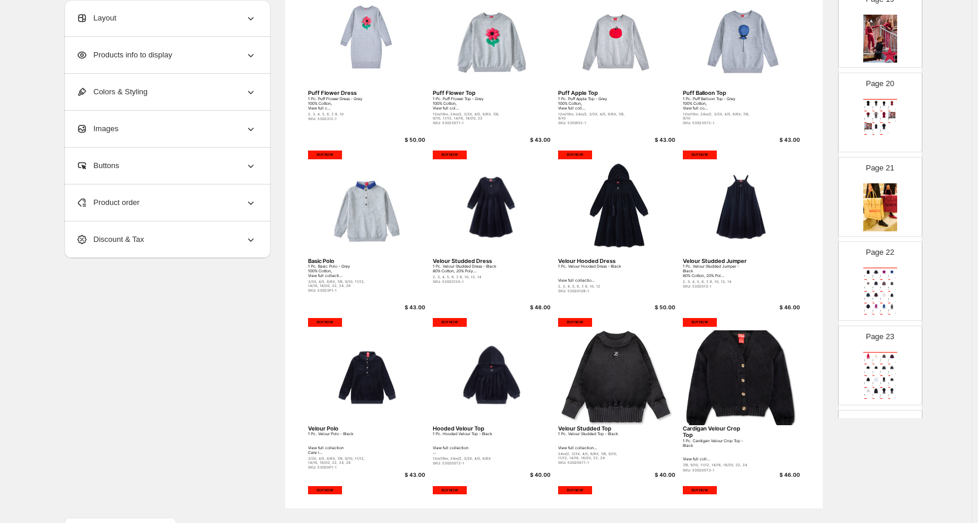
click at [864, 109] on div "Catalog Rhinestone Bow Nightgown 1 Pc. Rhinestone Bow Nightgown - Black 95% Cot…" at bounding box center [881, 123] width 34 height 48
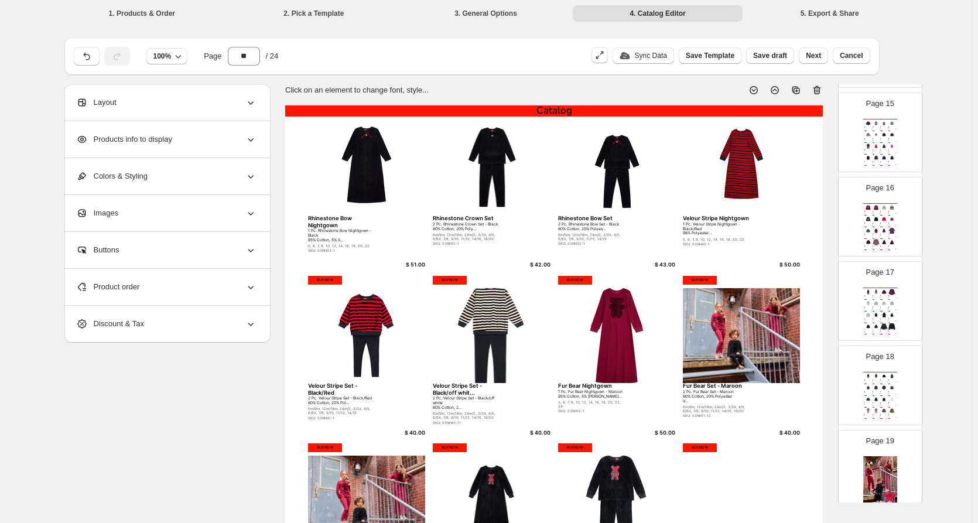
scroll to position [1039, 0]
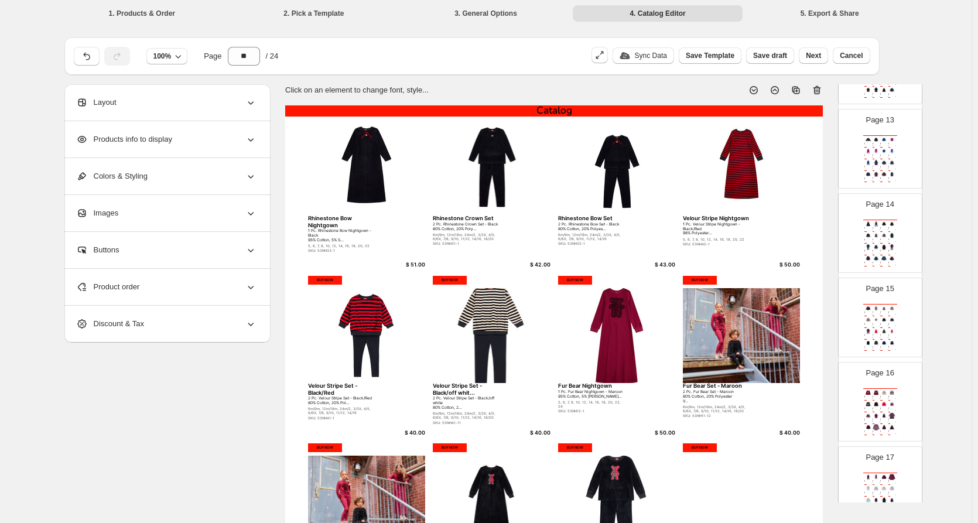
click at [938, 147] on div "**********" at bounding box center [486, 425] width 972 height 850
click at [673, 97] on div "Click on an element to change font, style... Catalog Rhinestone Bow Nightgown 1…" at bounding box center [554, 438] width 538 height 727
click at [667, 90] on div "Click on an element to change font, style..." at bounding box center [549, 85] width 547 height 21
click at [937, 148] on div "**********" at bounding box center [486, 425] width 972 height 850
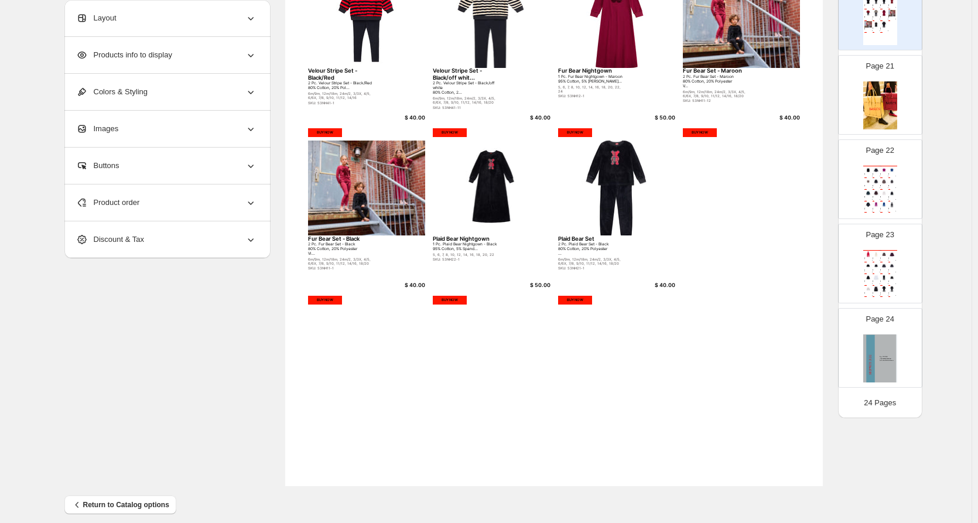
scroll to position [326, 0]
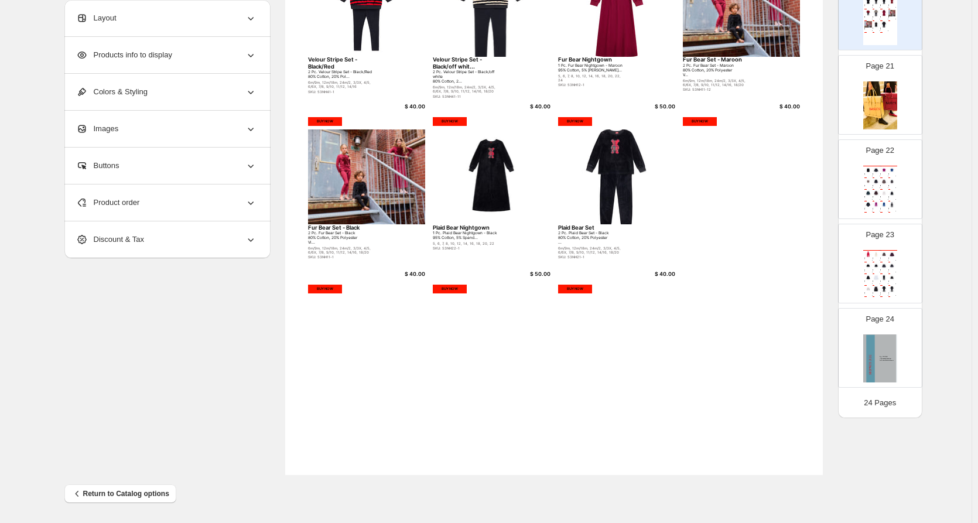
click at [891, 252] on img at bounding box center [893, 254] width 8 height 6
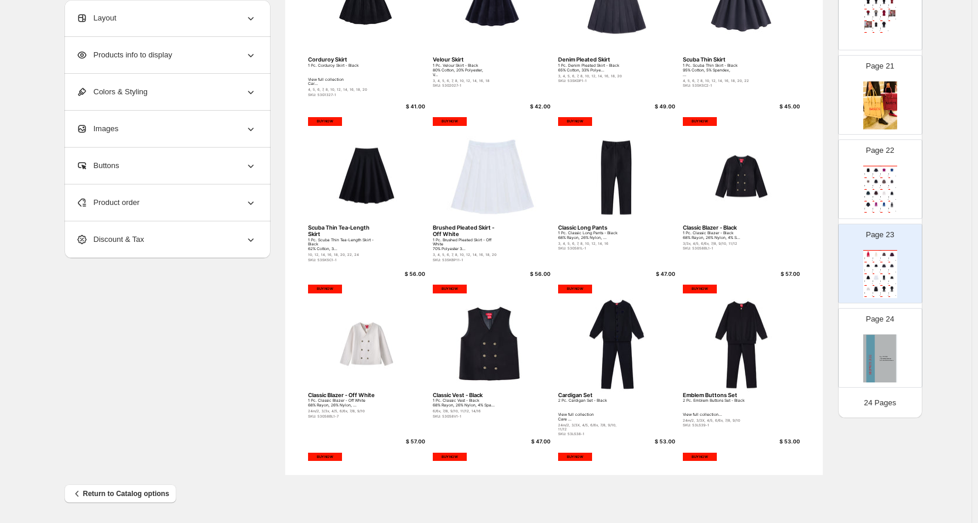
click at [881, 171] on img at bounding box center [885, 170] width 8 height 6
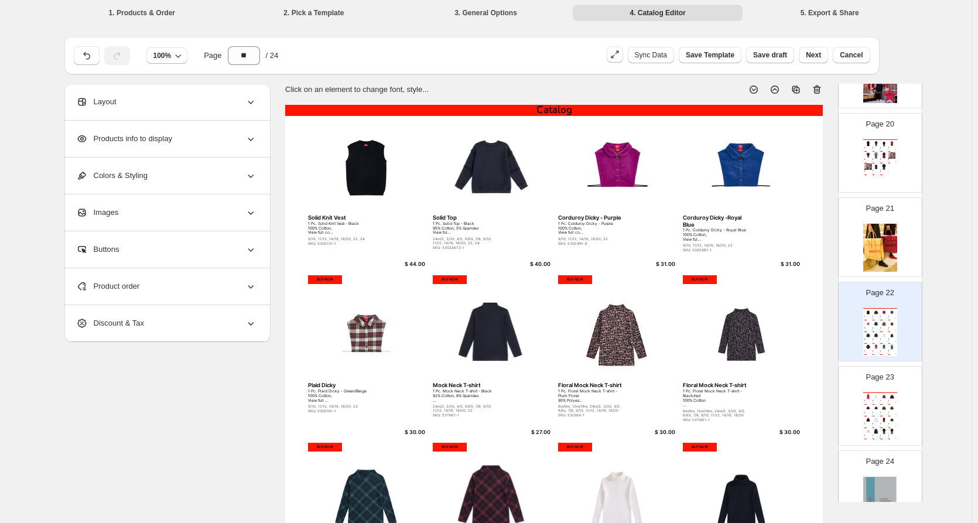
scroll to position [0, 0]
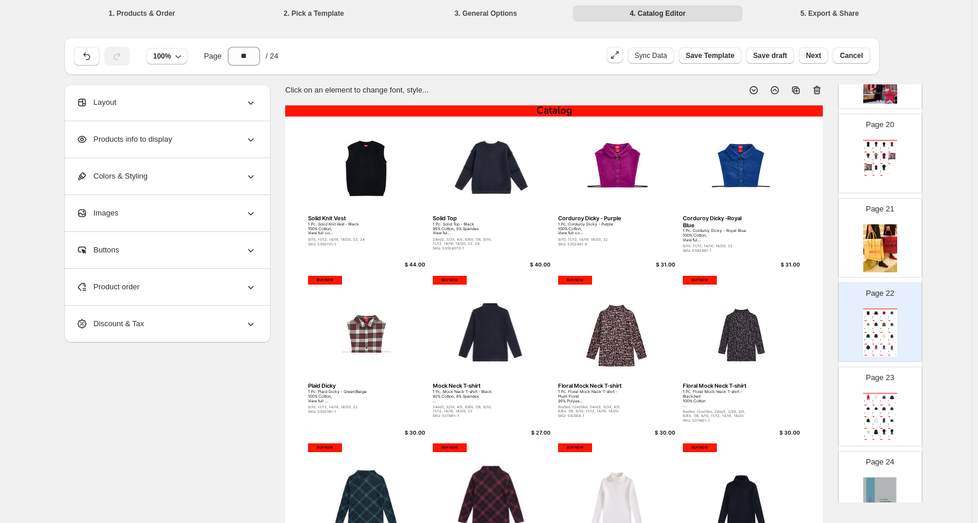
click at [878, 401] on div "Baby Knit Legging Overall - Almond... 1 Pc. Baby Knit Legging Overall - Almond …" at bounding box center [877, 402] width 8 height 2
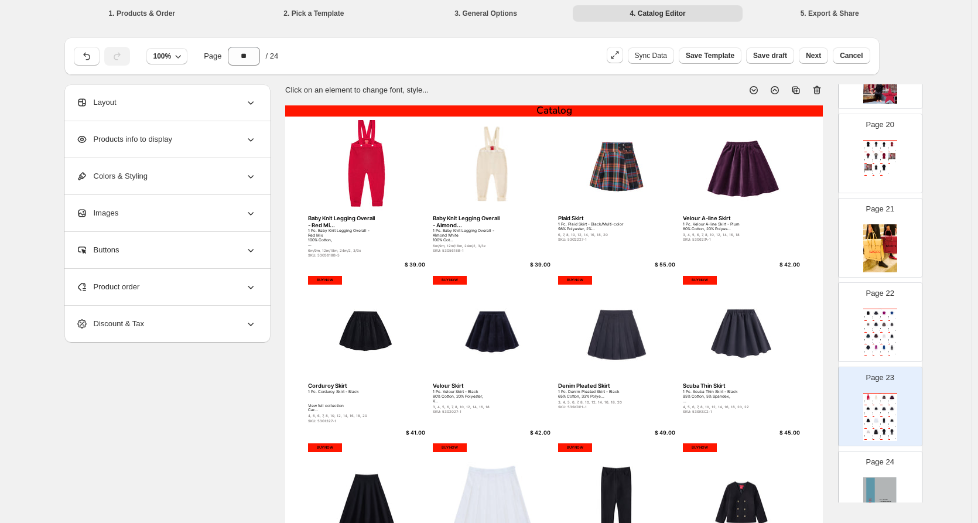
click at [816, 90] on icon at bounding box center [818, 90] width 12 height 12
type input "**"
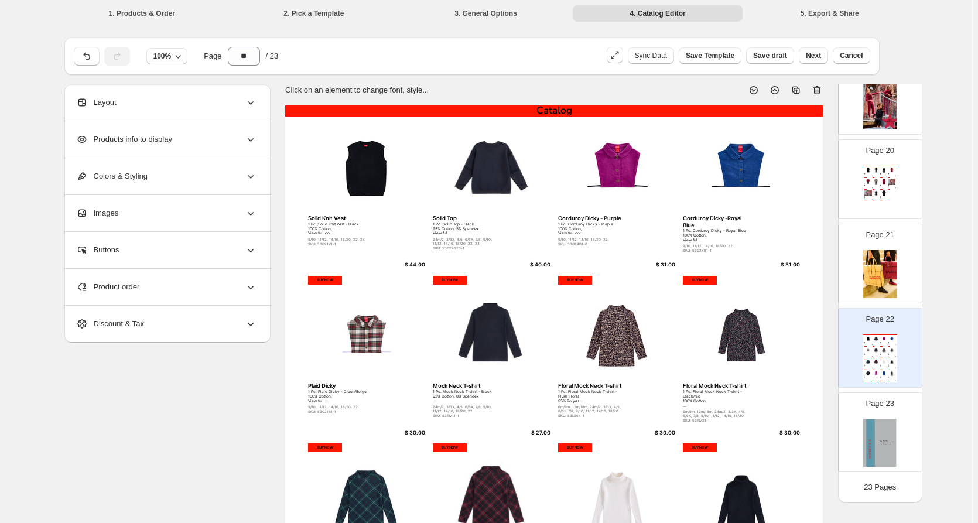
scroll to position [1600, 0]
click at [891, 353] on img at bounding box center [893, 350] width 8 height 6
click at [161, 296] on div "Product order" at bounding box center [166, 287] width 180 height 36
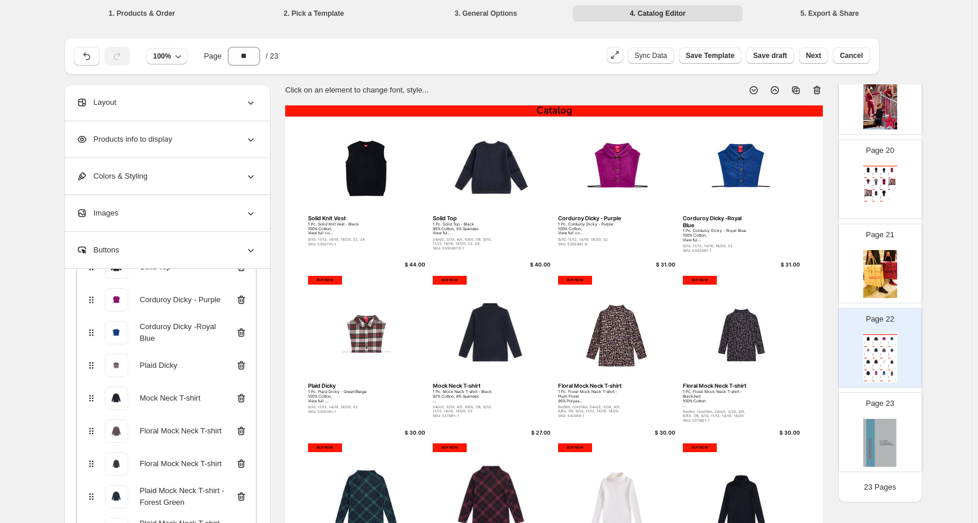
scroll to position [0, 0]
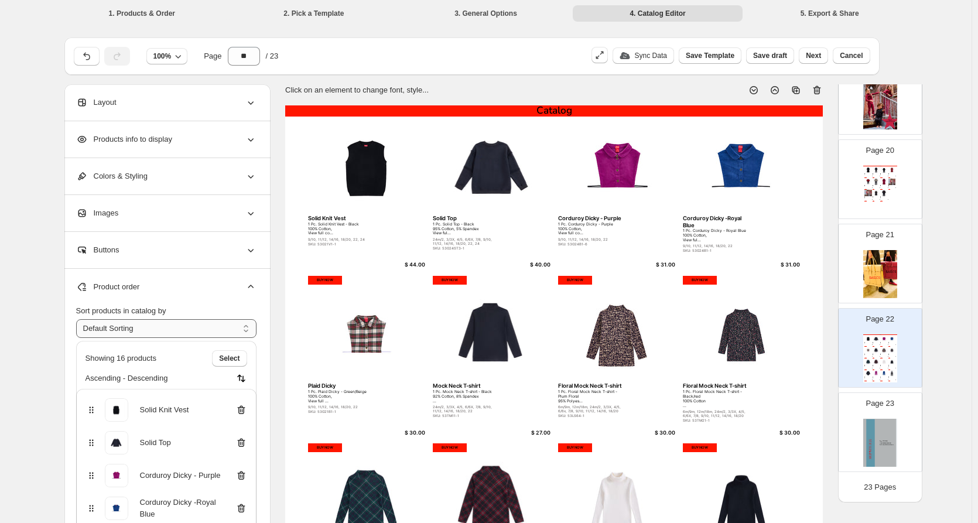
click at [179, 328] on select "**********" at bounding box center [166, 328] width 180 height 19
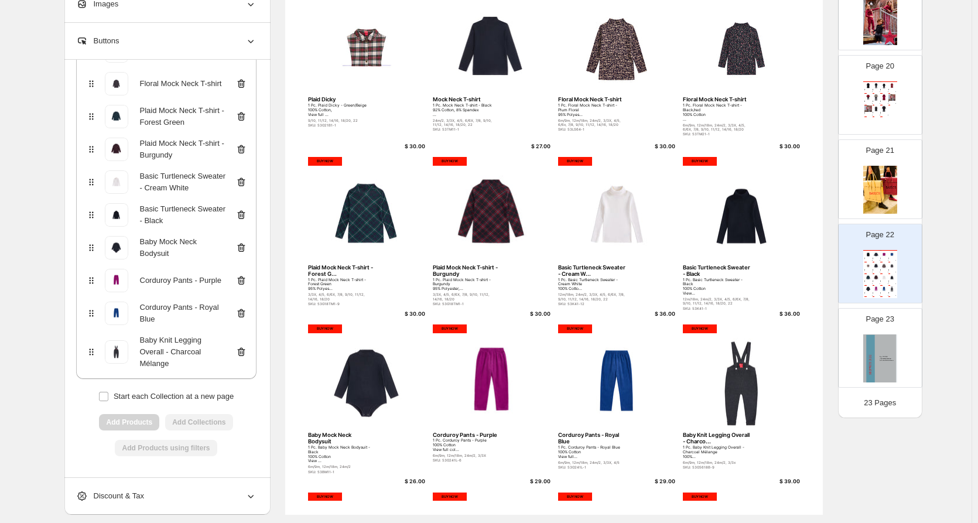
scroll to position [293, 0]
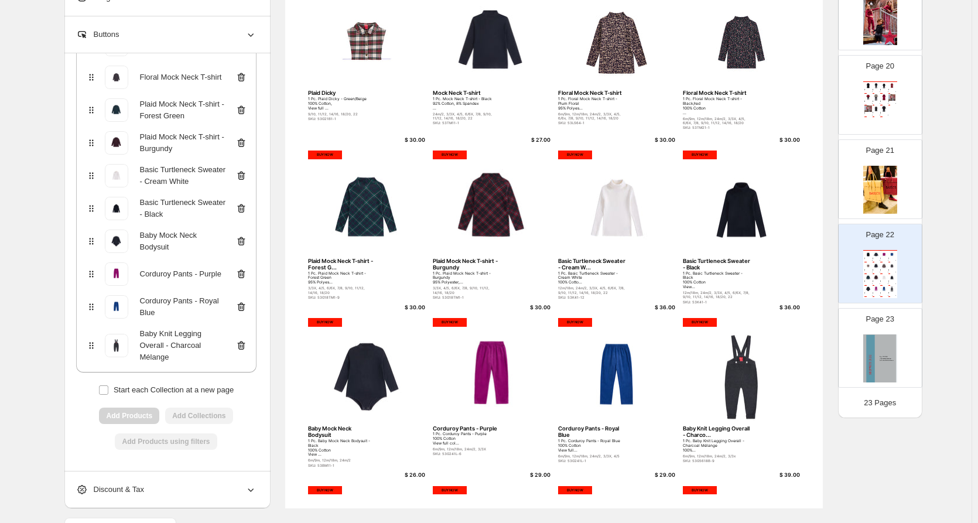
click at [239, 346] on icon at bounding box center [242, 346] width 12 height 12
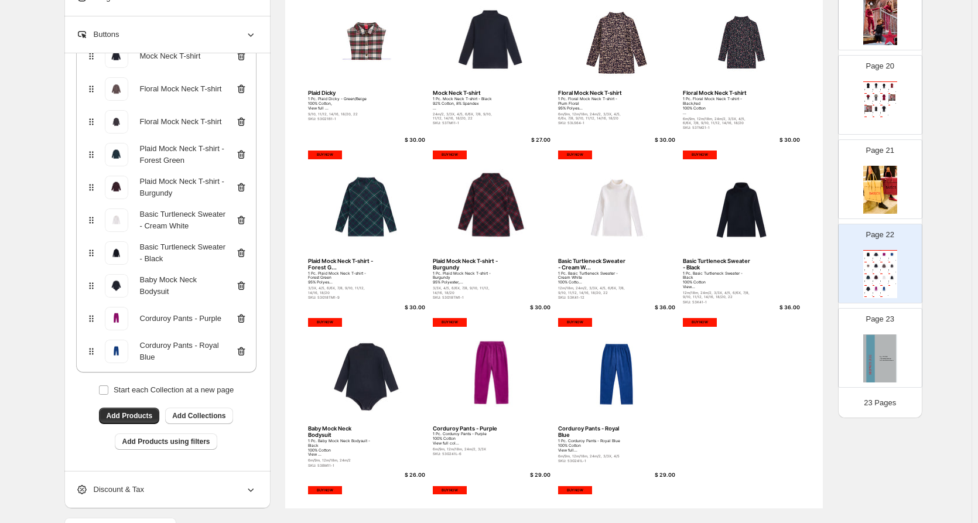
click at [244, 350] on icon at bounding box center [242, 352] width 12 height 12
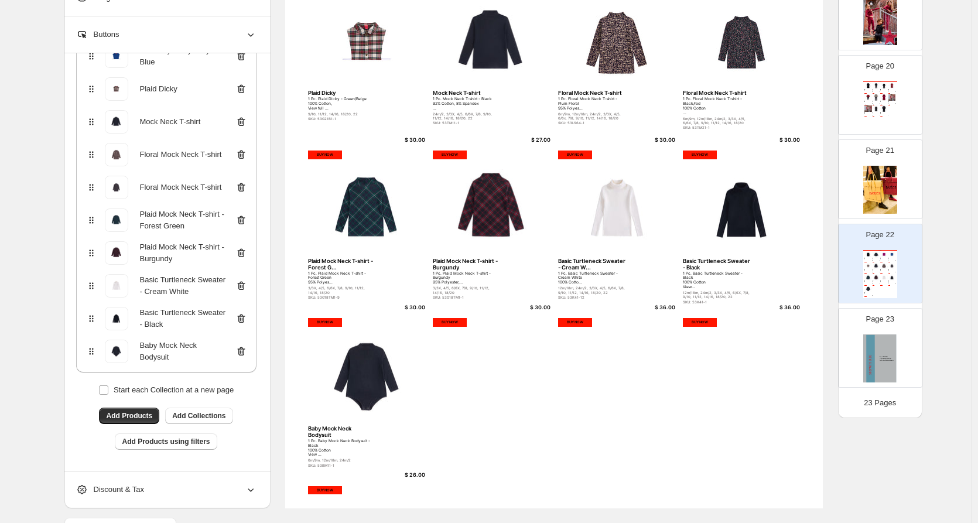
click at [244, 350] on icon at bounding box center [242, 352] width 12 height 12
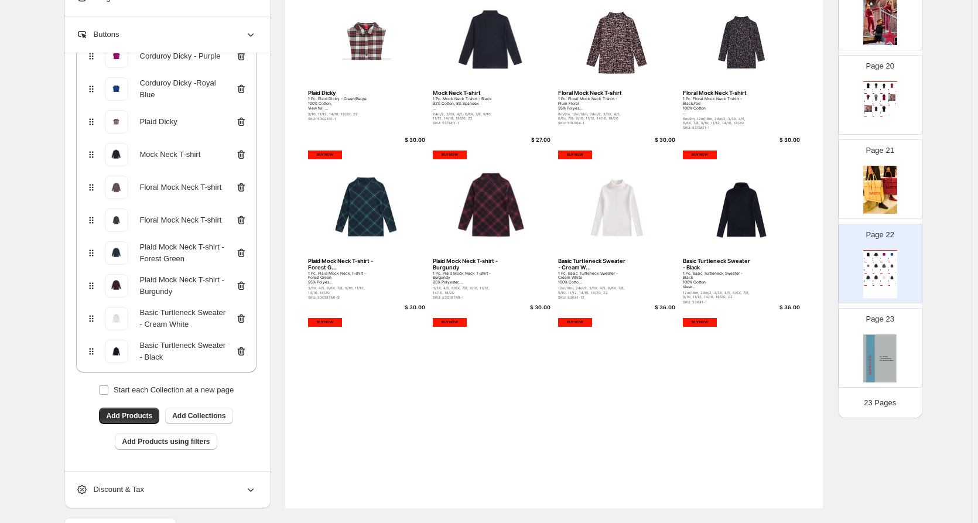
click at [244, 350] on icon at bounding box center [242, 352] width 12 height 12
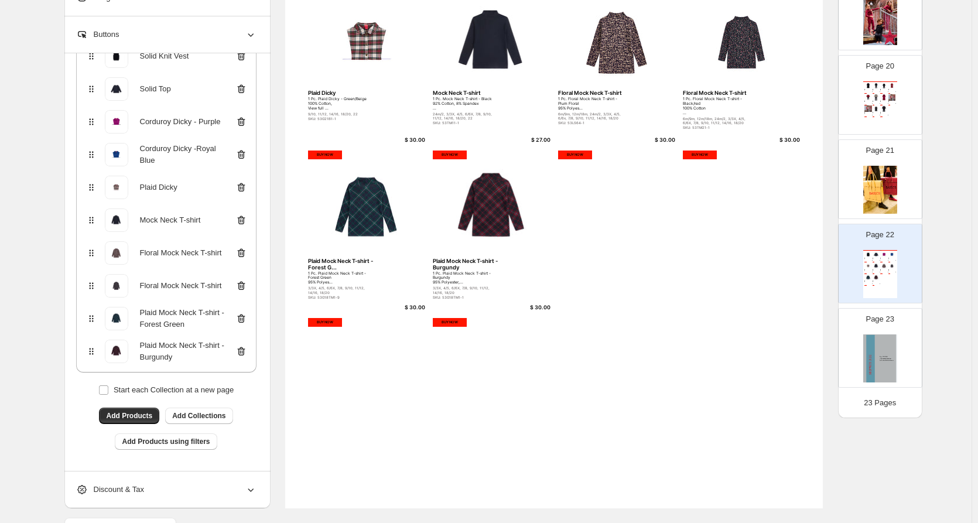
click at [244, 350] on icon at bounding box center [242, 352] width 12 height 12
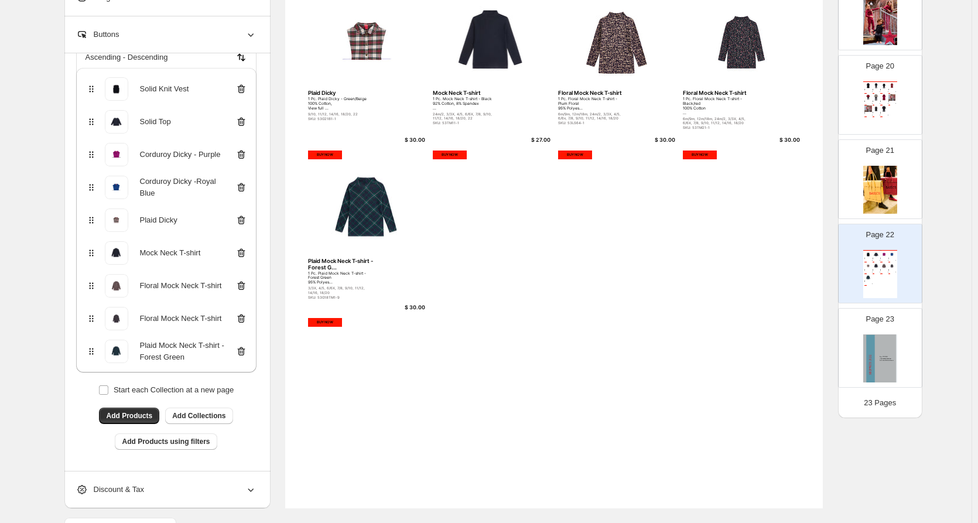
click at [244, 350] on icon at bounding box center [242, 352] width 12 height 12
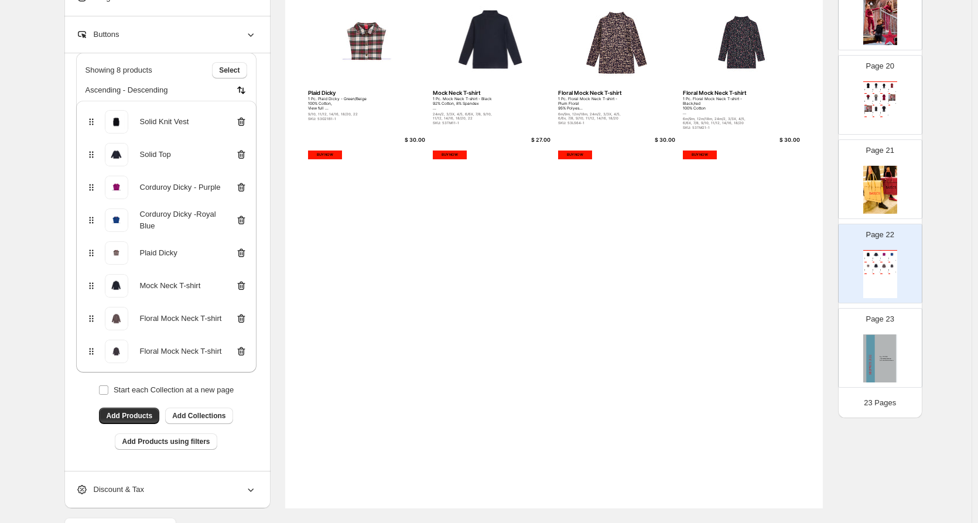
click at [244, 350] on icon at bounding box center [242, 352] width 12 height 12
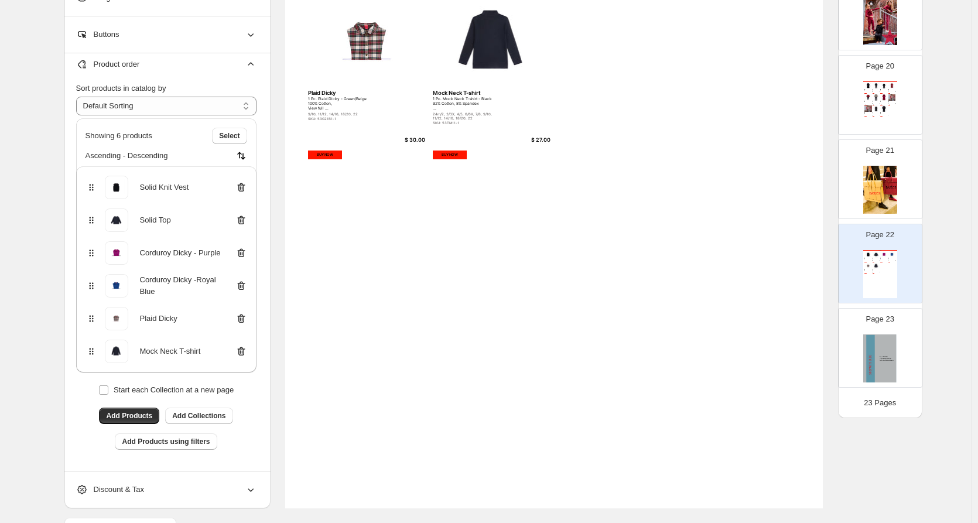
scroll to position [0, 0]
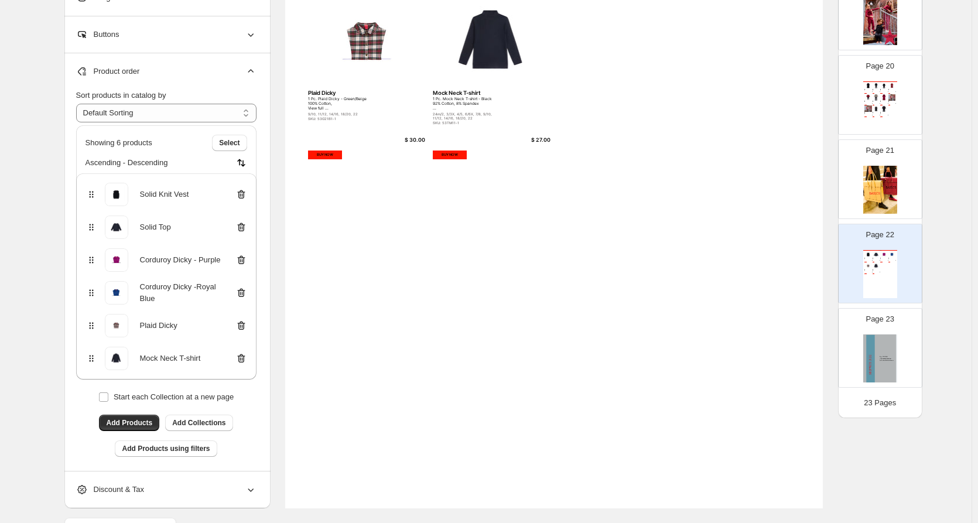
click at [244, 350] on div "Mock Neck T-shirt" at bounding box center [167, 358] width 162 height 23
click at [244, 200] on icon at bounding box center [242, 195] width 12 height 12
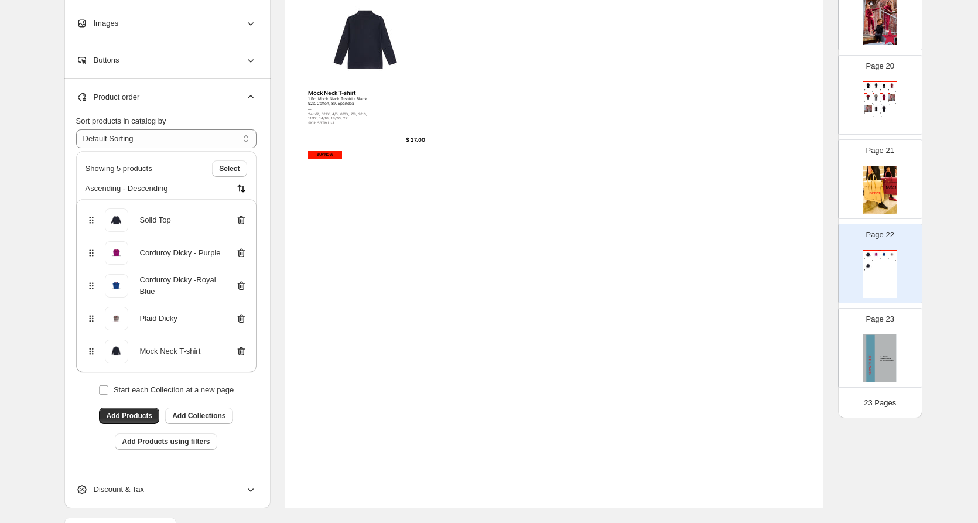
click at [244, 220] on icon at bounding box center [242, 220] width 12 height 12
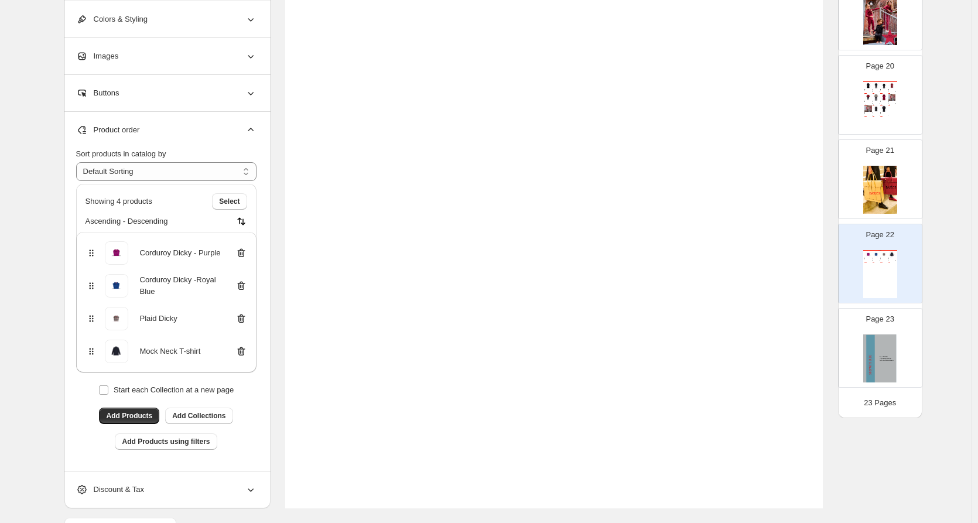
drag, startPoint x: 244, startPoint y: 248, endPoint x: 246, endPoint y: 259, distance: 10.6
click at [245, 254] on icon at bounding box center [242, 253] width 12 height 12
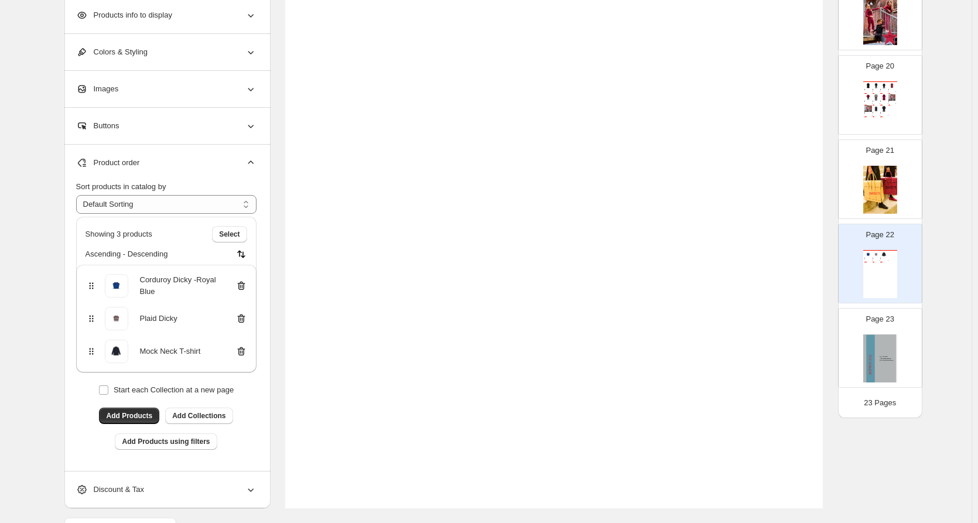
drag, startPoint x: 244, startPoint y: 283, endPoint x: 244, endPoint y: 291, distance: 8.2
click at [244, 288] on icon at bounding box center [242, 286] width 12 height 12
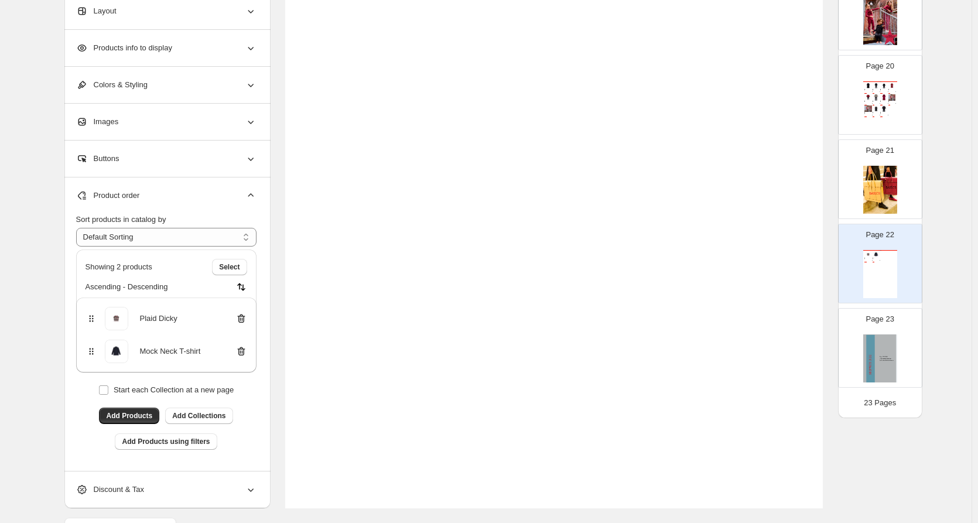
click at [243, 322] on icon at bounding box center [242, 319] width 12 height 12
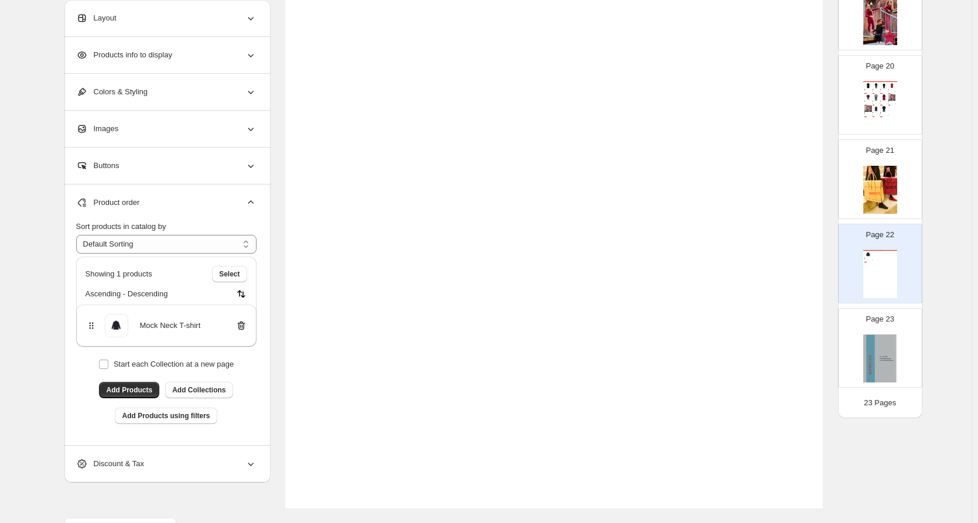
click at [241, 325] on icon at bounding box center [242, 326] width 12 height 12
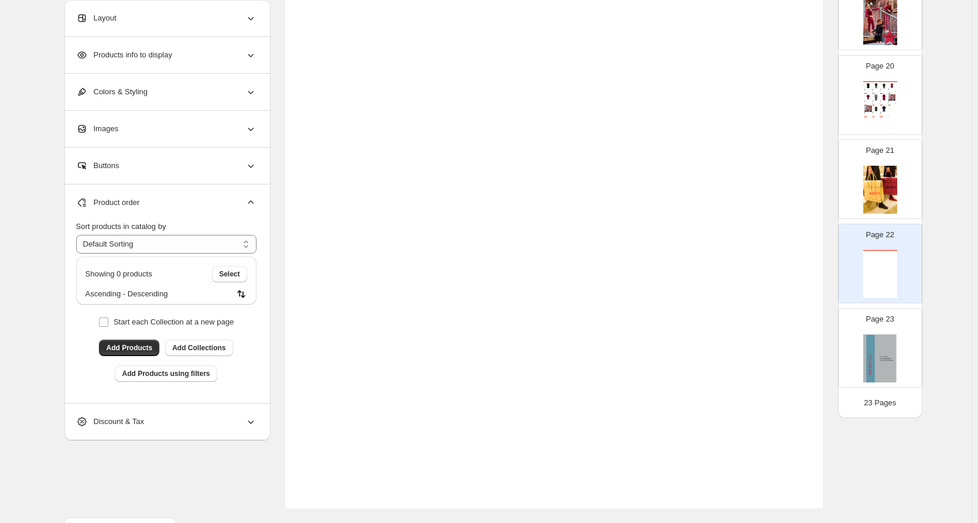
click at [224, 339] on div "**********" at bounding box center [166, 312] width 180 height 182
click at [221, 346] on span "Add Collections" at bounding box center [198, 347] width 53 height 9
